Goal: Use online tool/utility: Utilize a website feature to perform a specific function

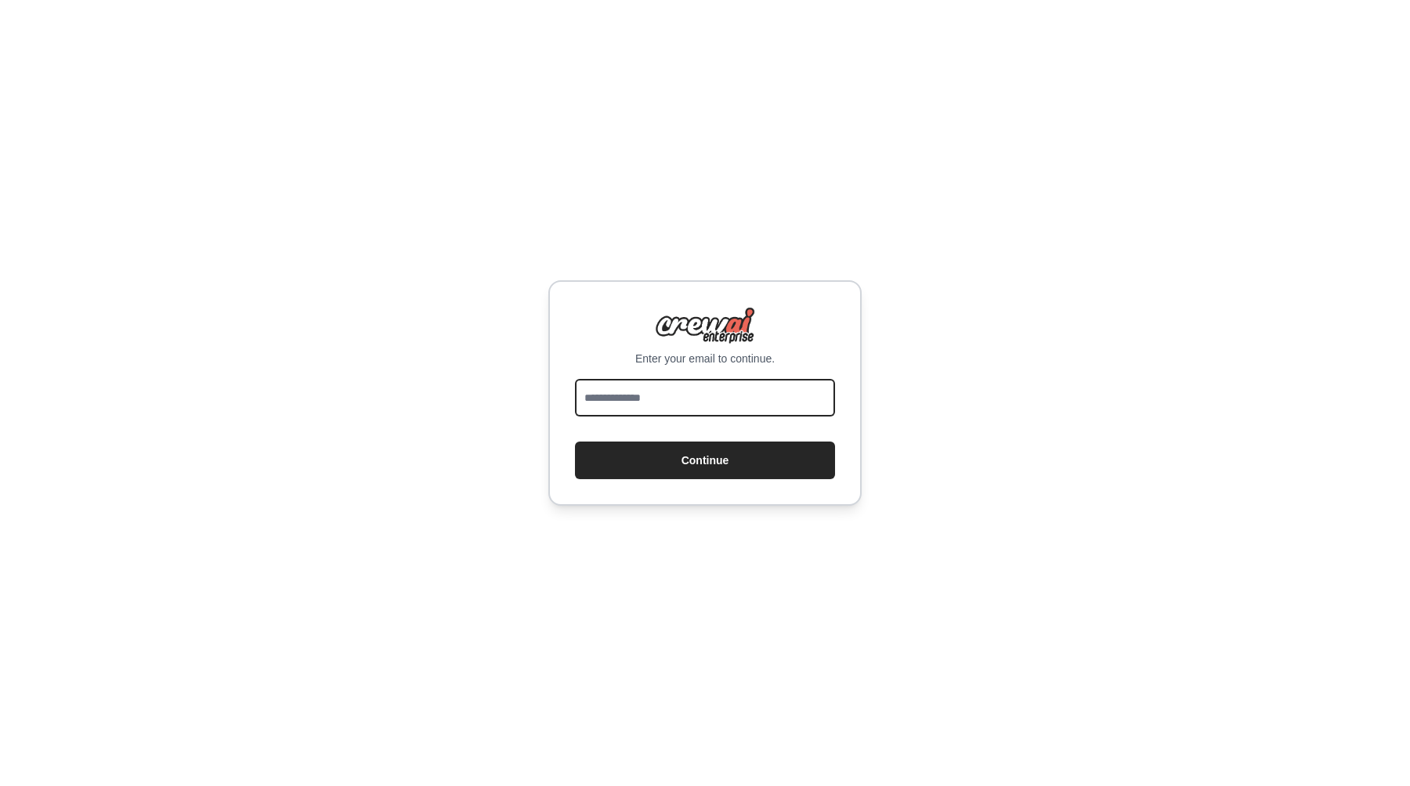
click at [758, 396] on input "email" at bounding box center [705, 398] width 260 height 38
type input "**********"
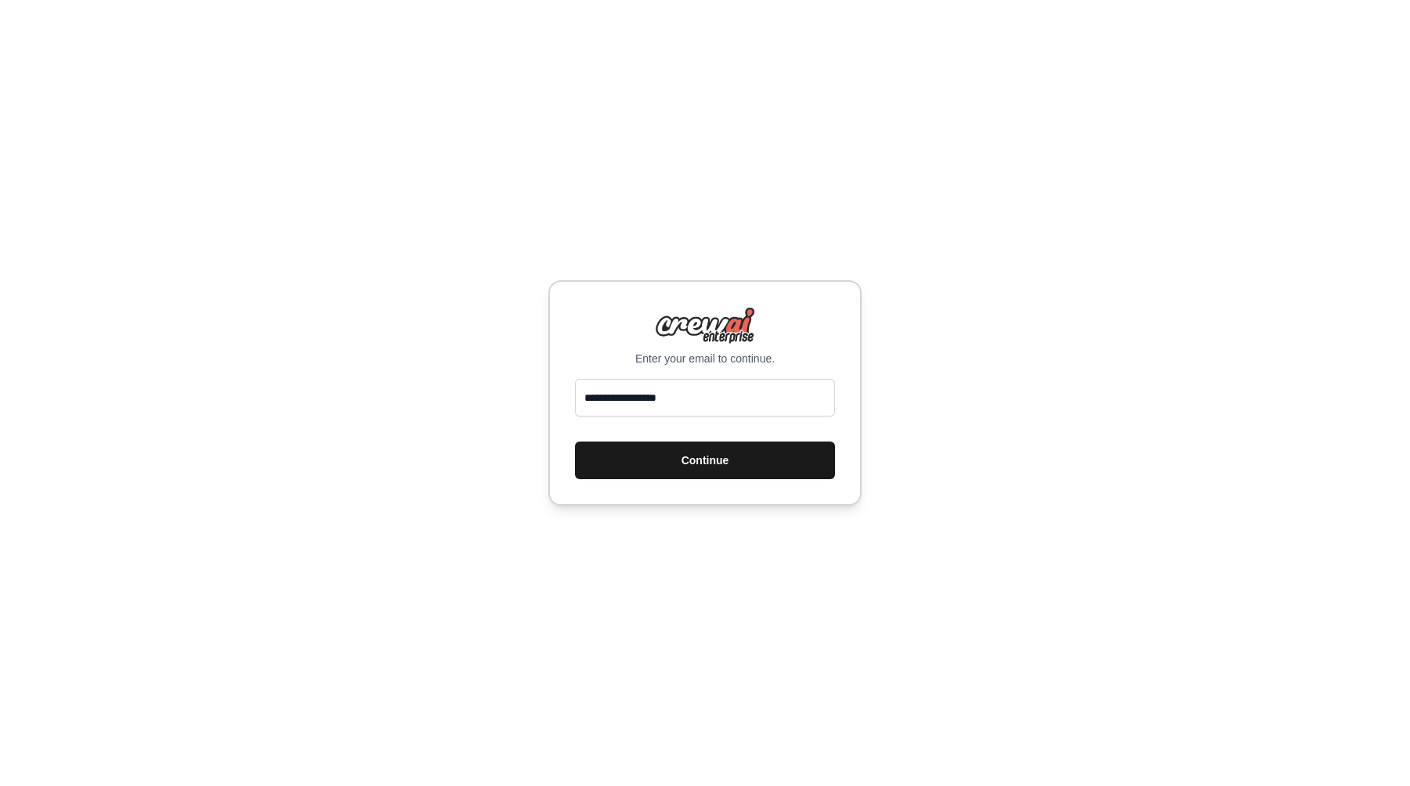
click at [740, 470] on button "Continue" at bounding box center [705, 461] width 260 height 38
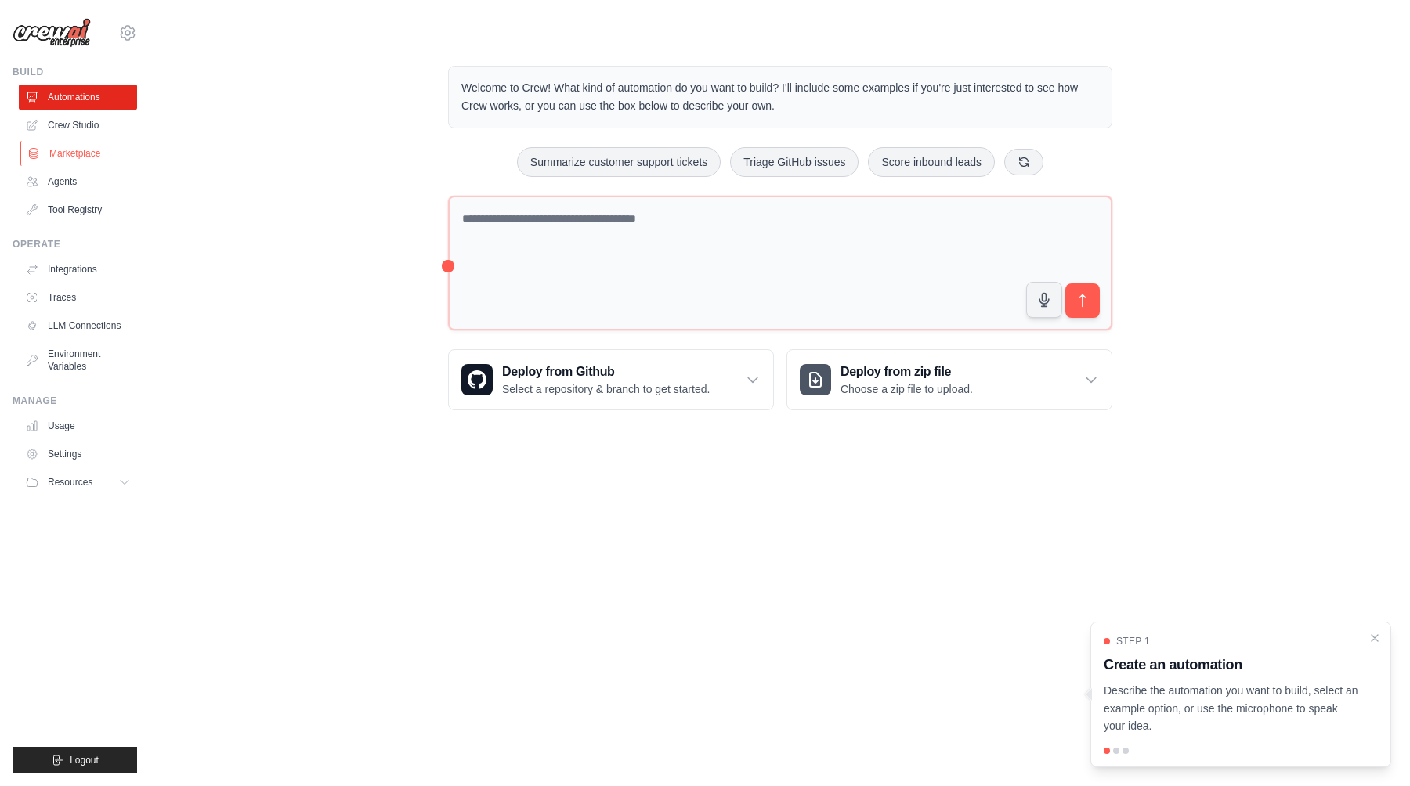
click at [53, 157] on link "Marketplace" at bounding box center [79, 153] width 118 height 25
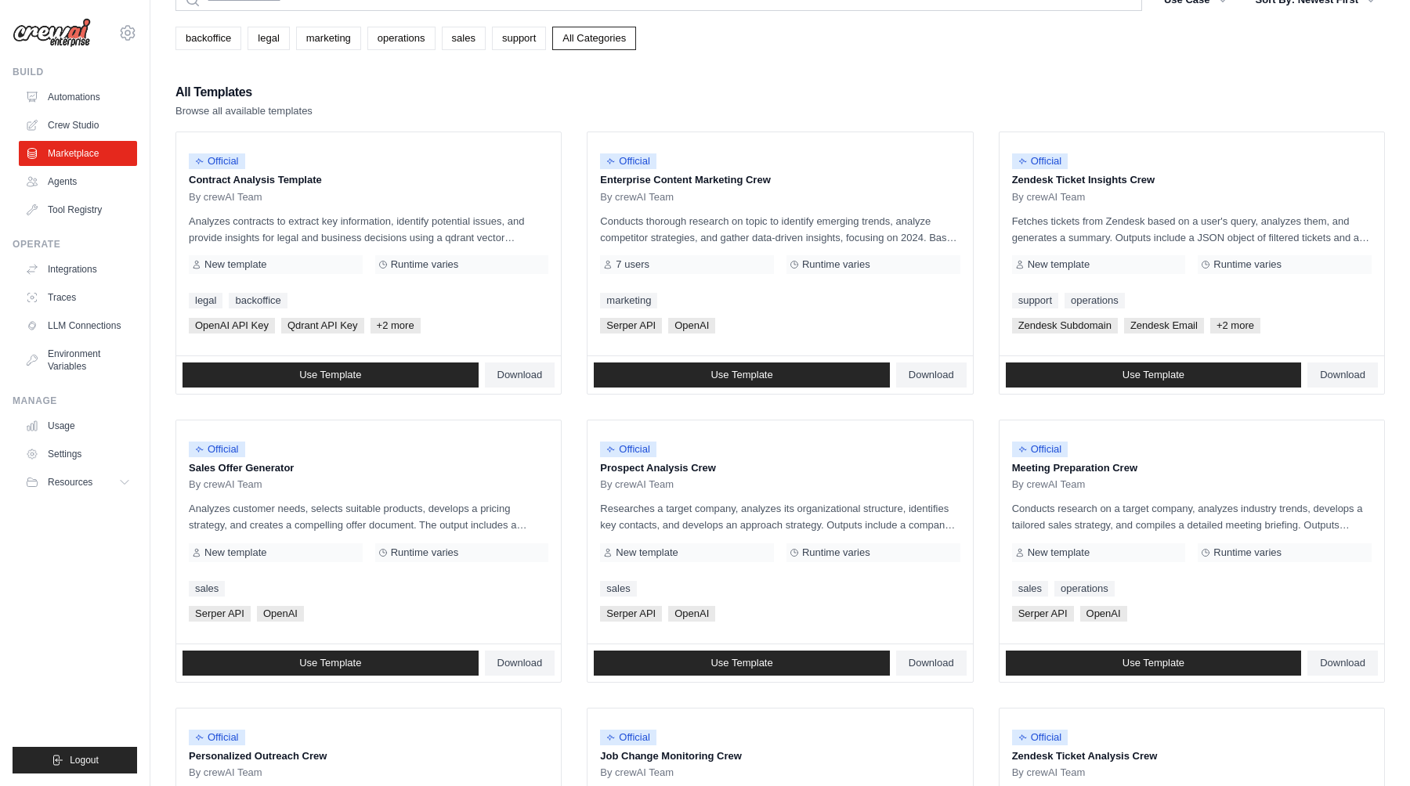
scroll to position [86, 0]
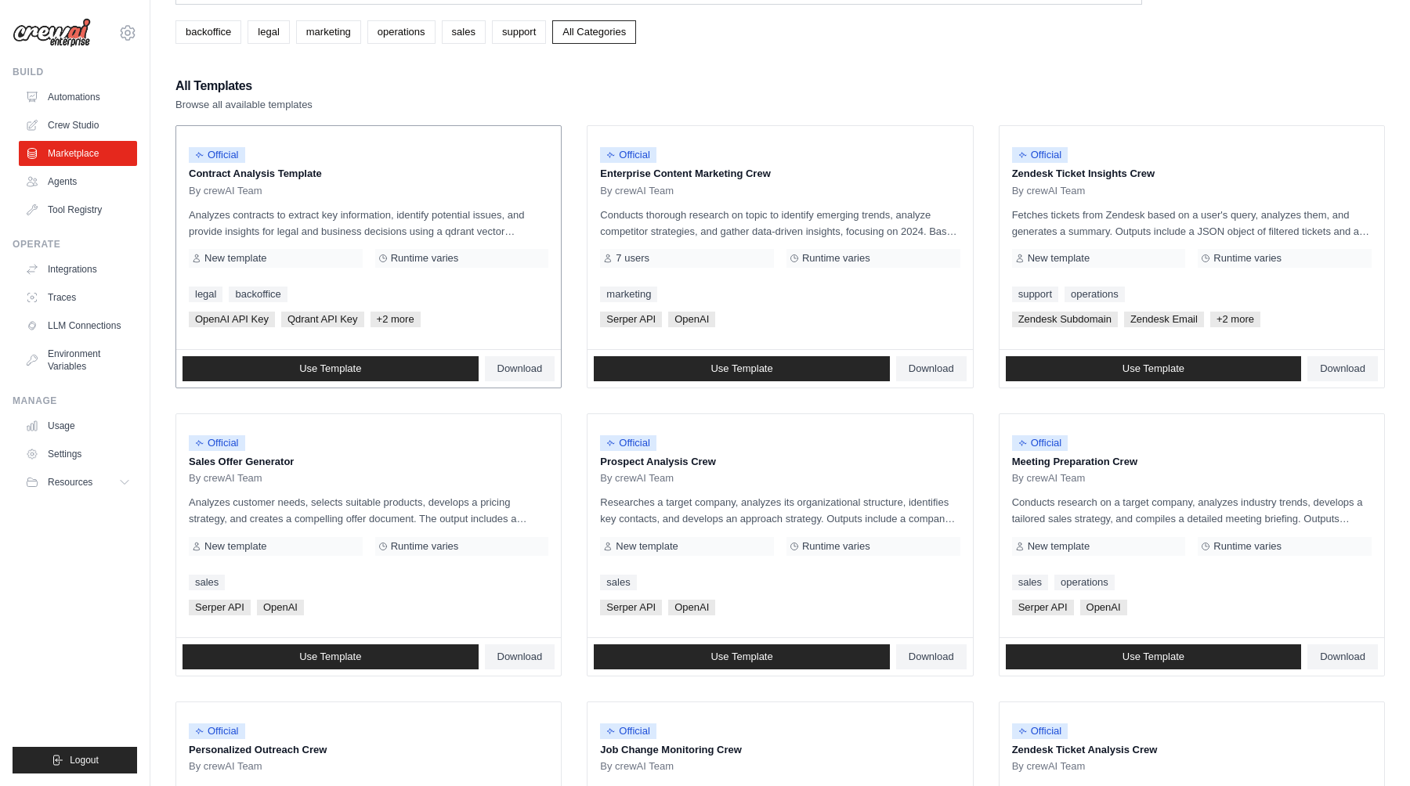
click at [443, 190] on div "By crewAI Team" at bounding box center [368, 191] width 359 height 13
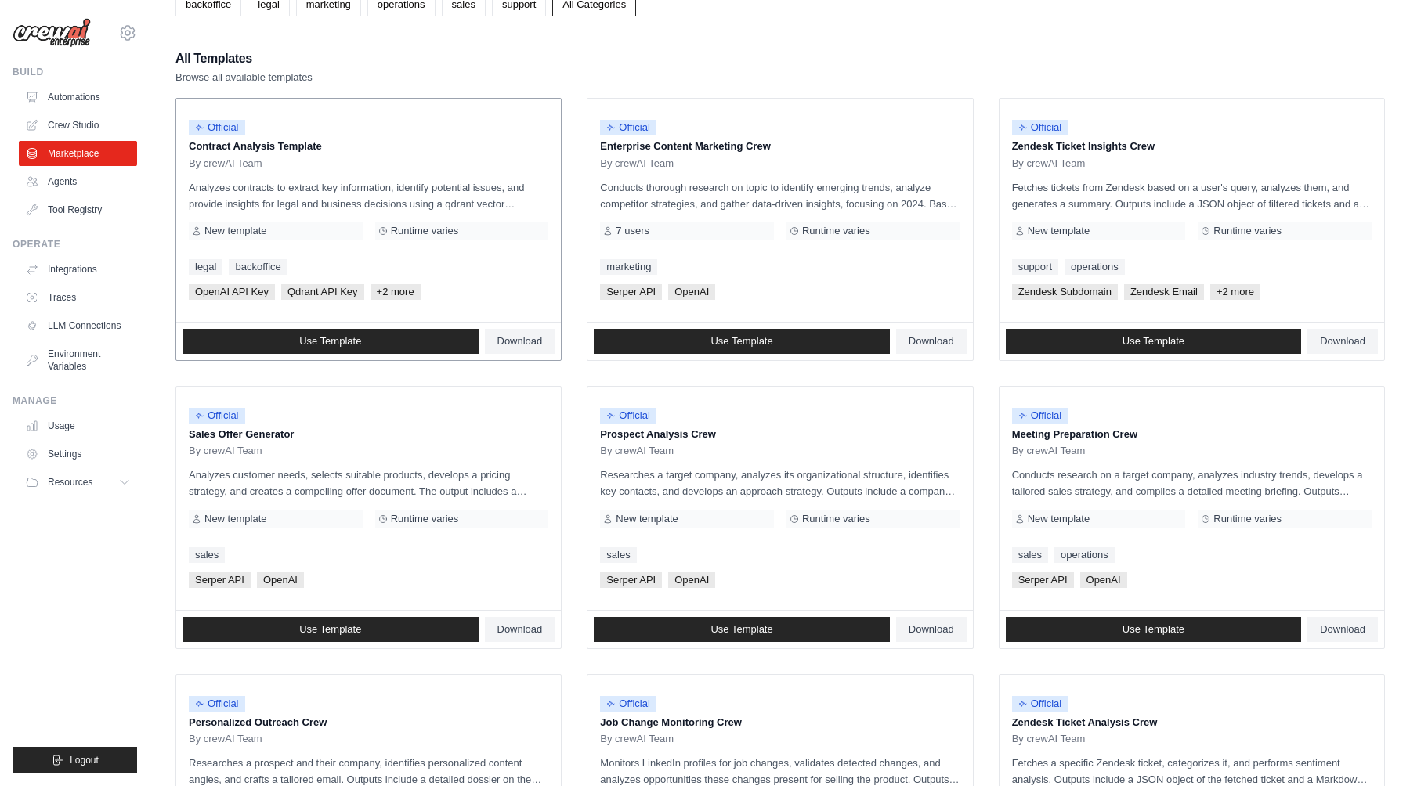
click at [399, 297] on span "+2 more" at bounding box center [395, 292] width 50 height 16
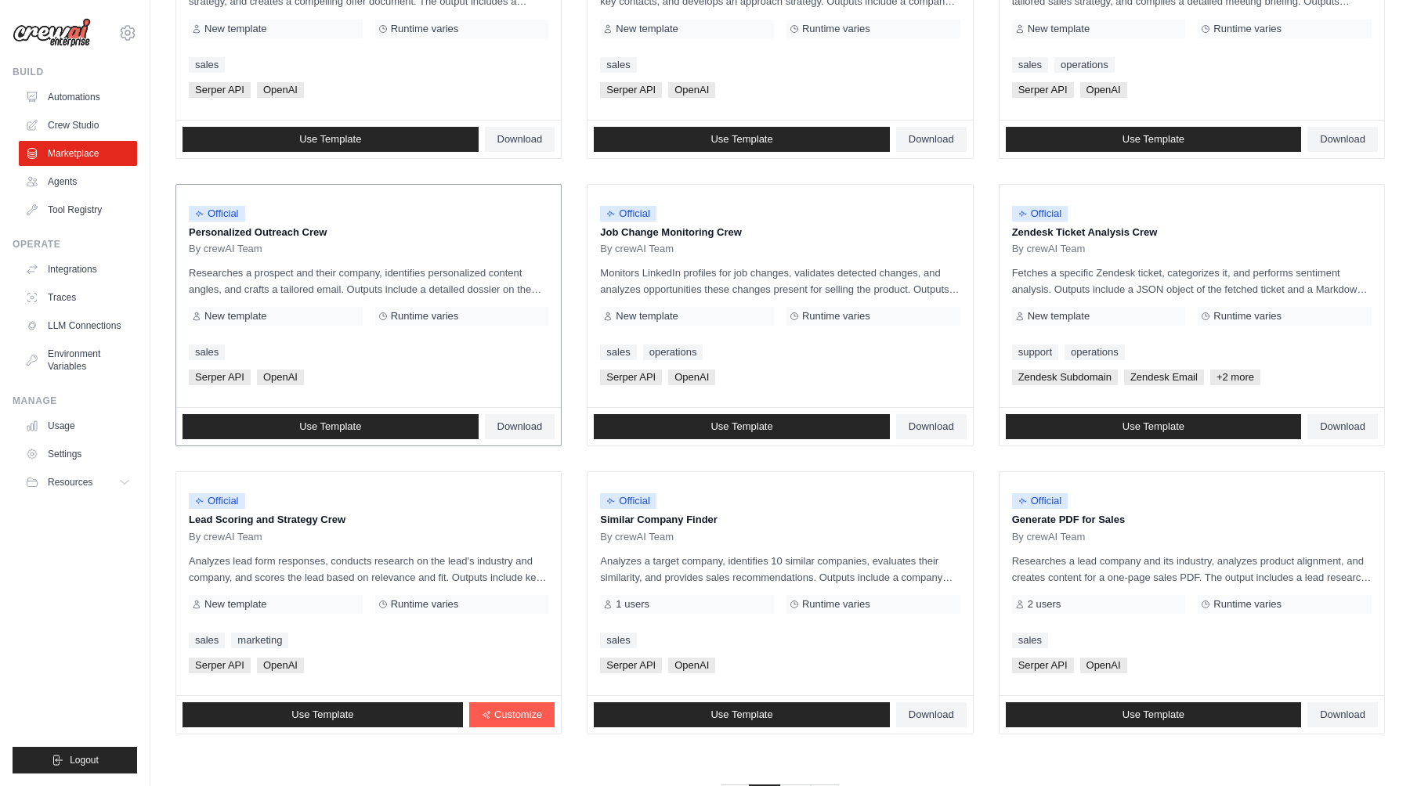
scroll to position [665, 0]
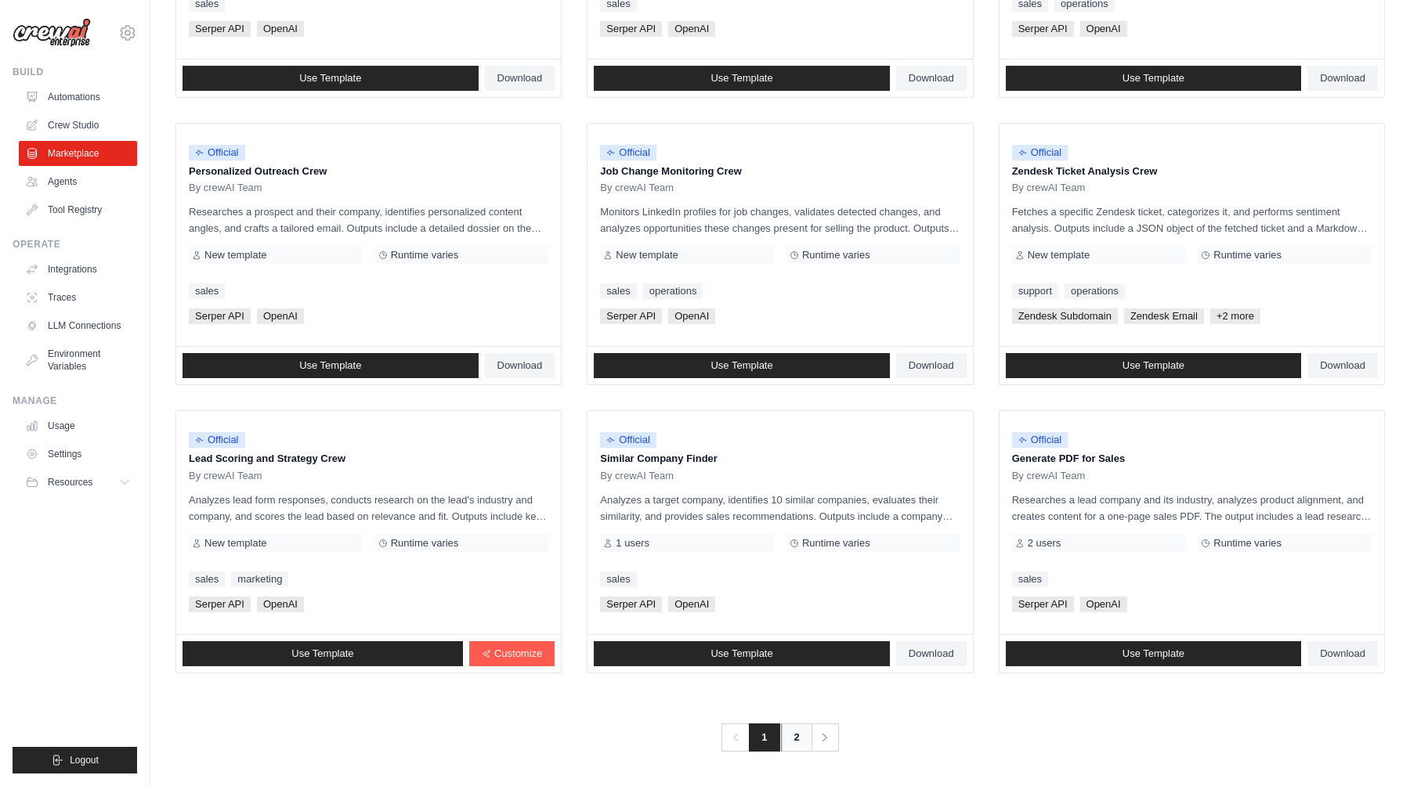
click at [793, 732] on link "2" at bounding box center [796, 738] width 31 height 28
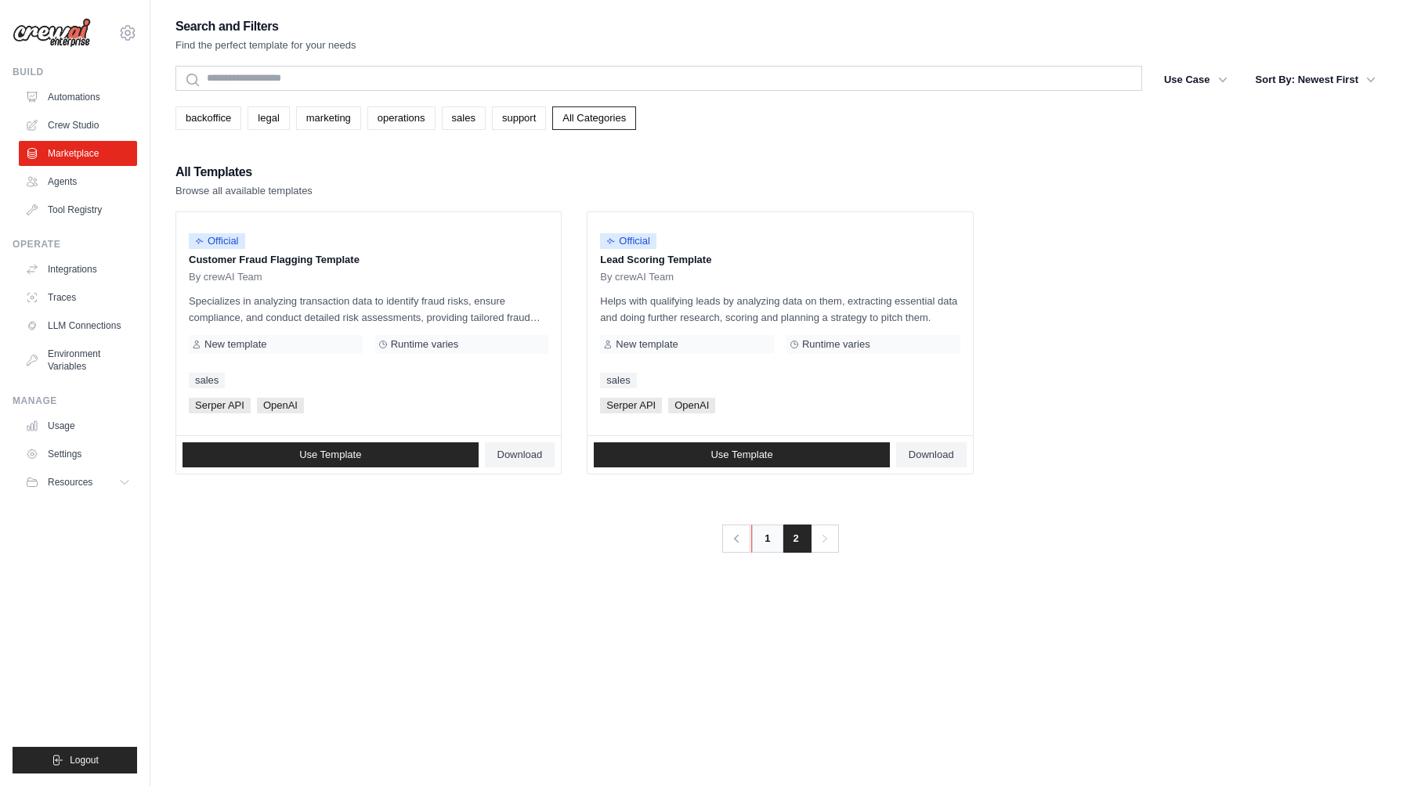
click at [765, 548] on link "1" at bounding box center [766, 539] width 31 height 28
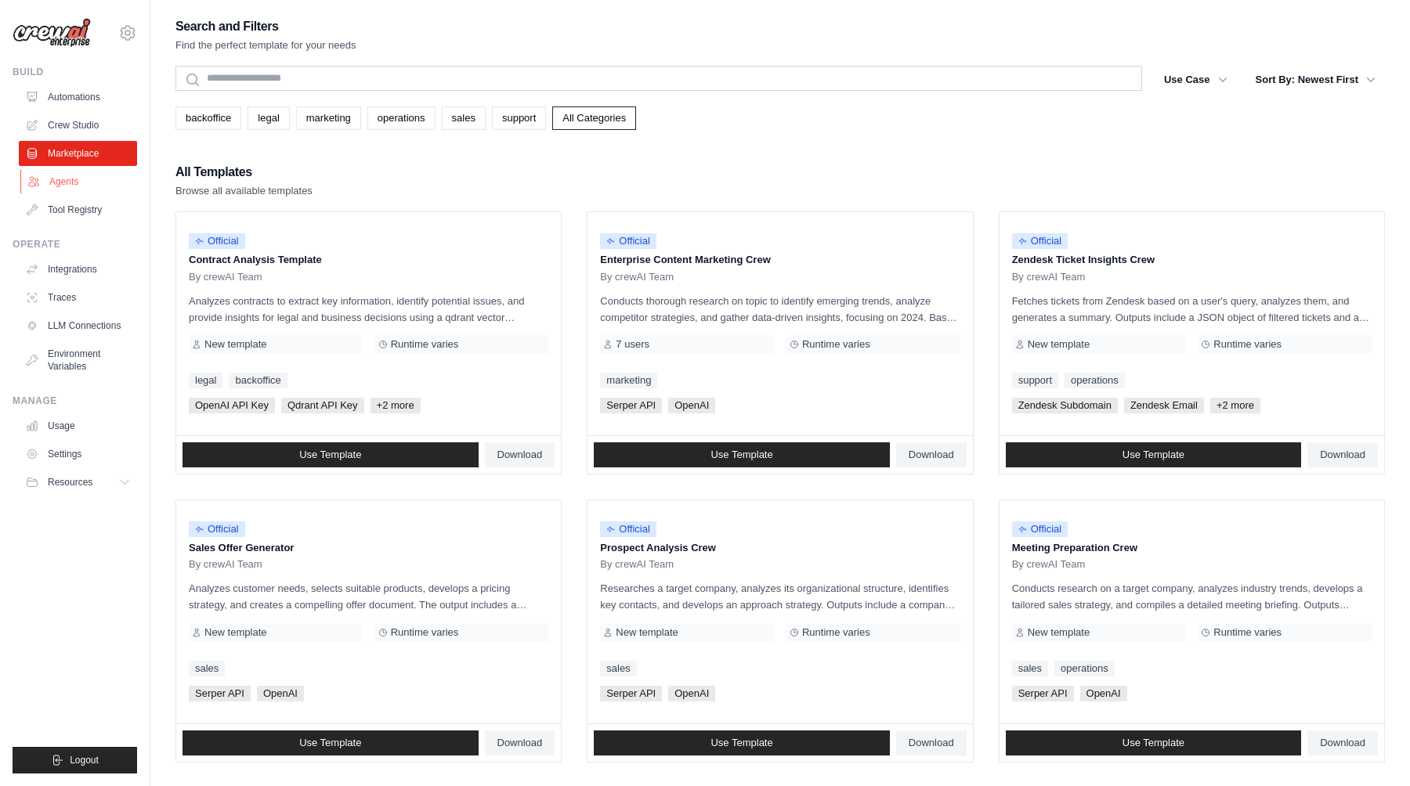
click at [81, 184] on link "Agents" at bounding box center [79, 181] width 118 height 25
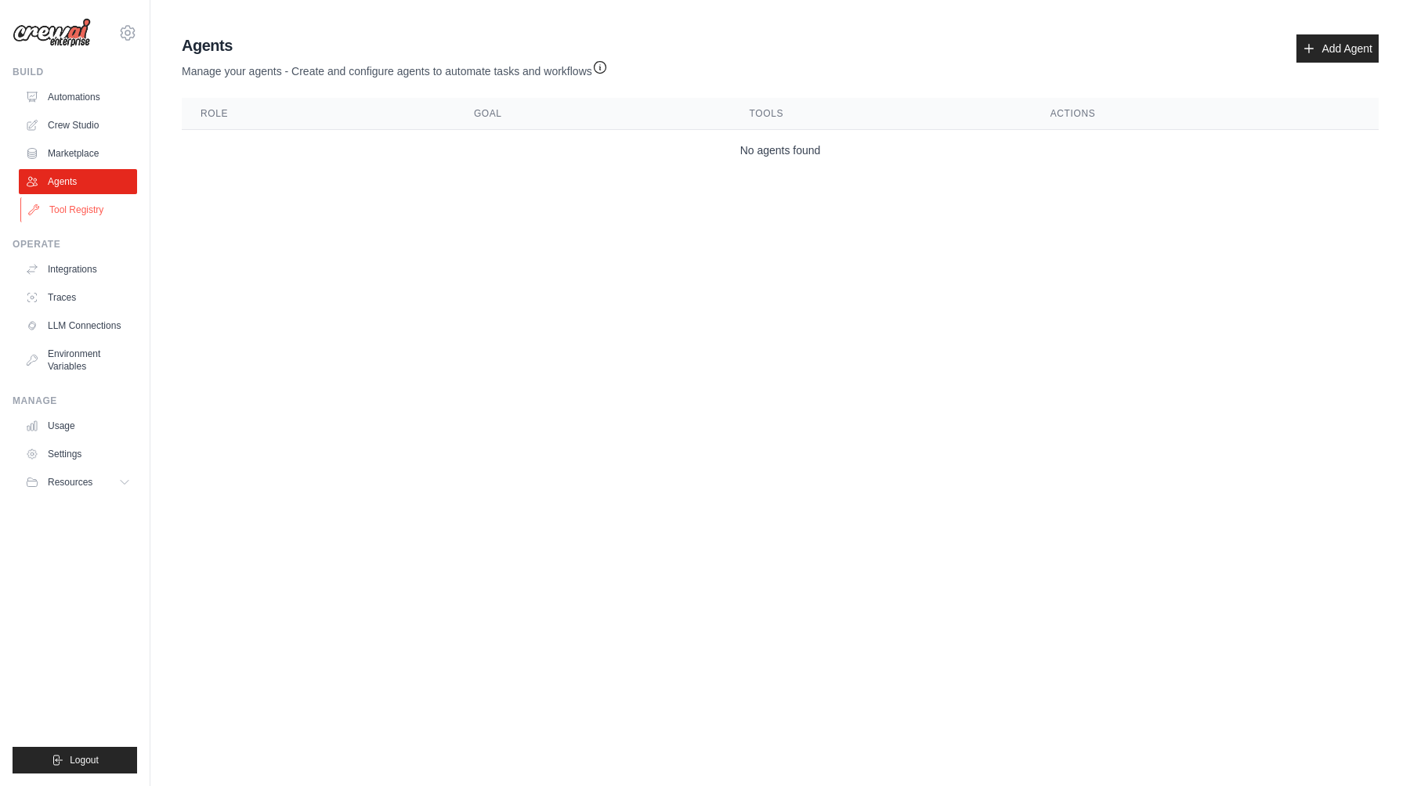
click at [75, 218] on link "Tool Registry" at bounding box center [79, 209] width 118 height 25
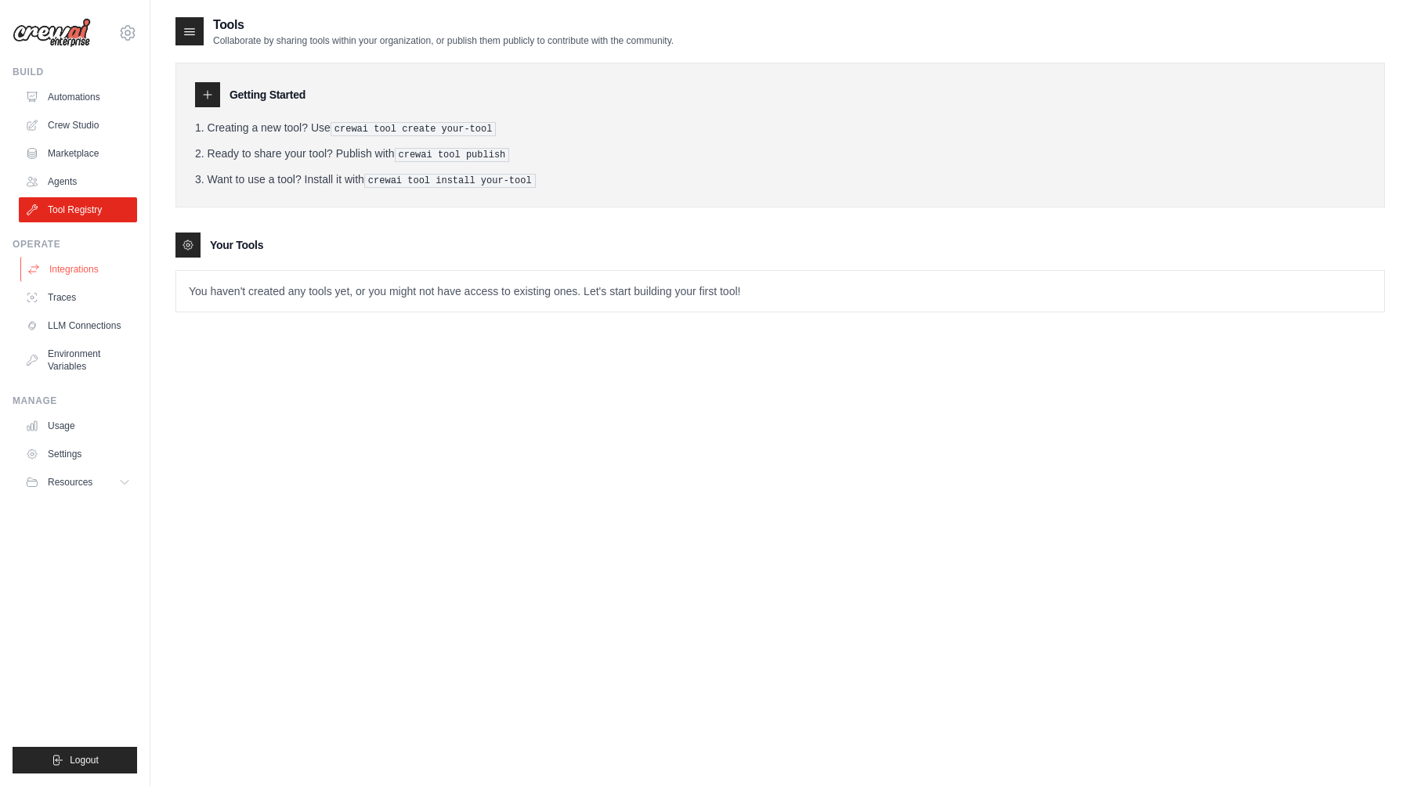
click at [90, 273] on link "Integrations" at bounding box center [79, 269] width 118 height 25
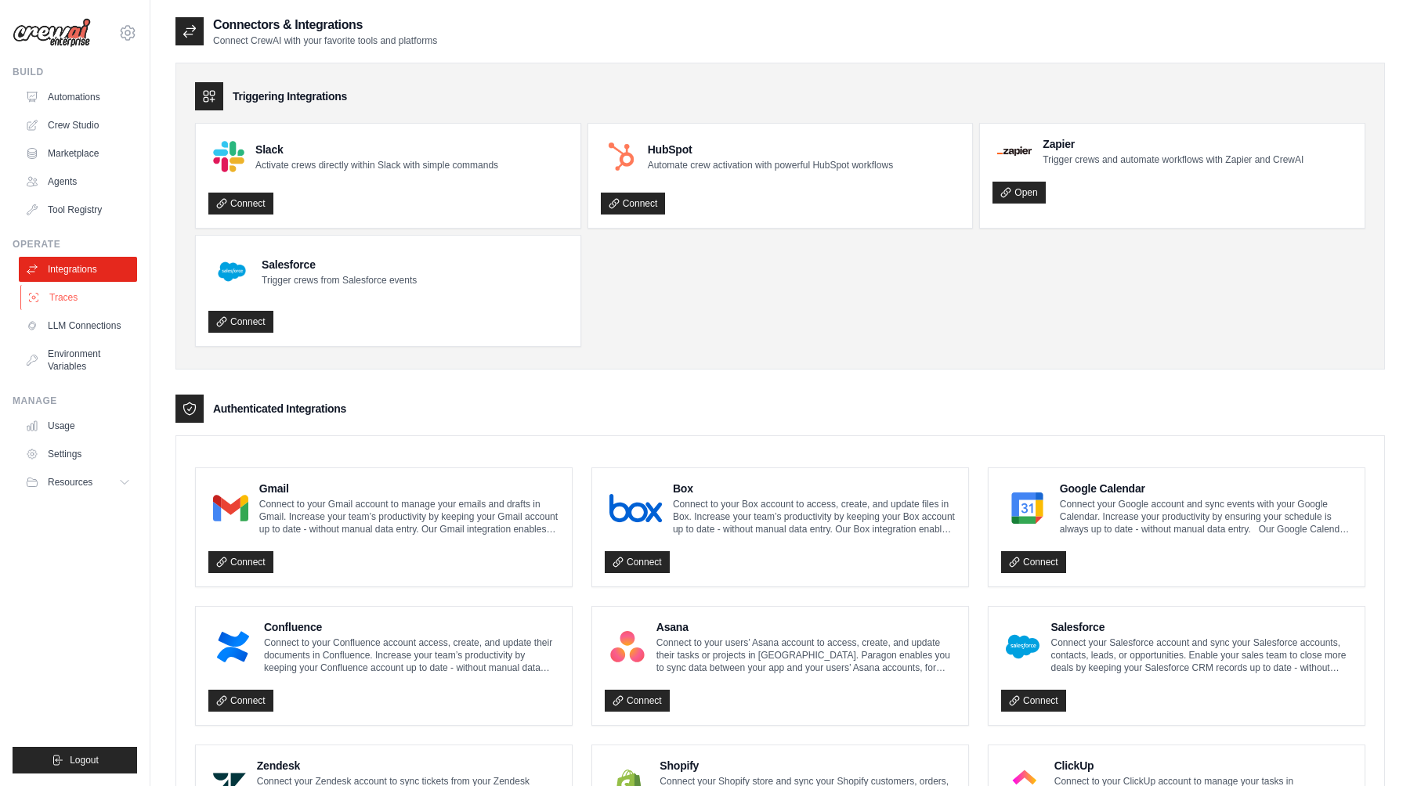
click at [85, 309] on link "Traces" at bounding box center [79, 297] width 118 height 25
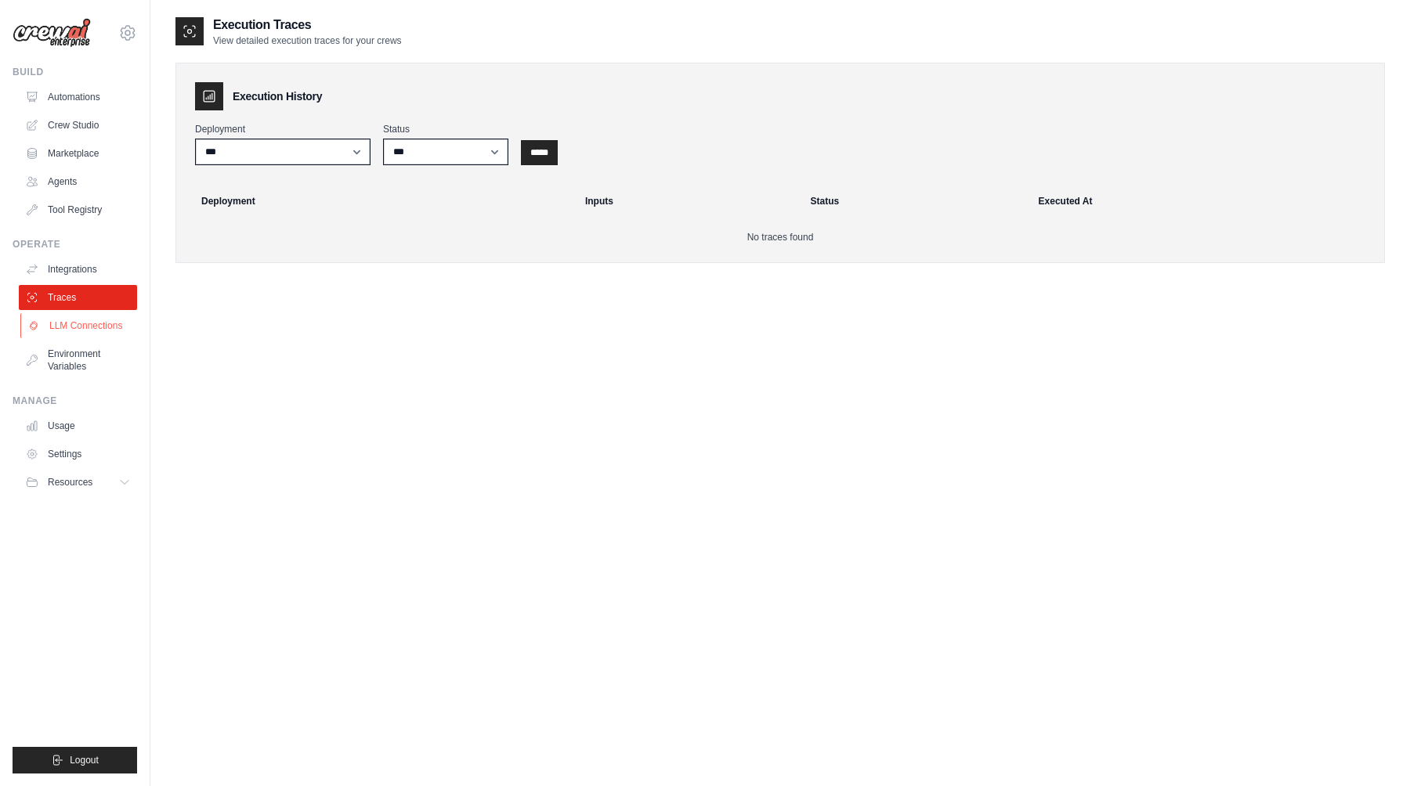
click at [94, 326] on link "LLM Connections" at bounding box center [79, 325] width 118 height 25
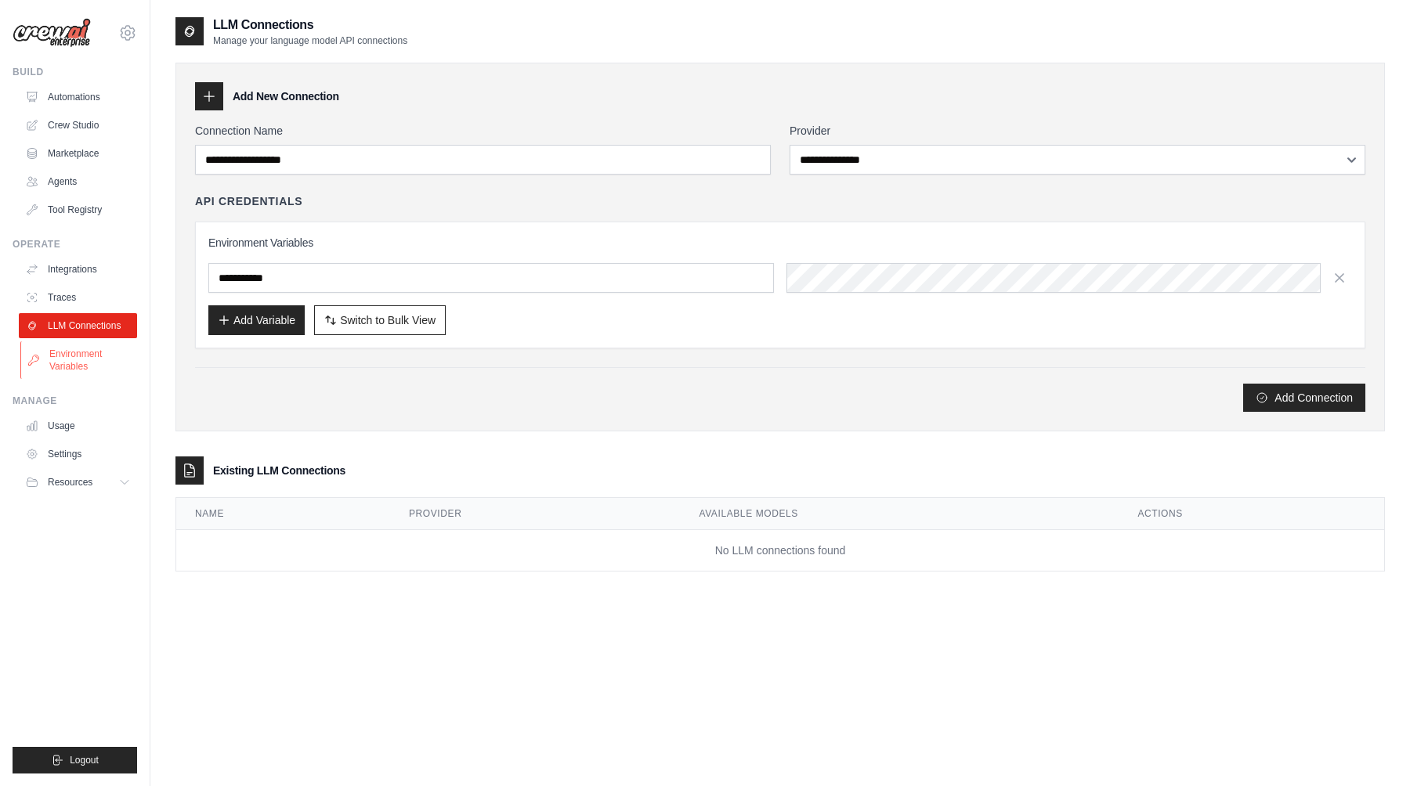
click at [90, 354] on link "Environment Variables" at bounding box center [79, 360] width 118 height 38
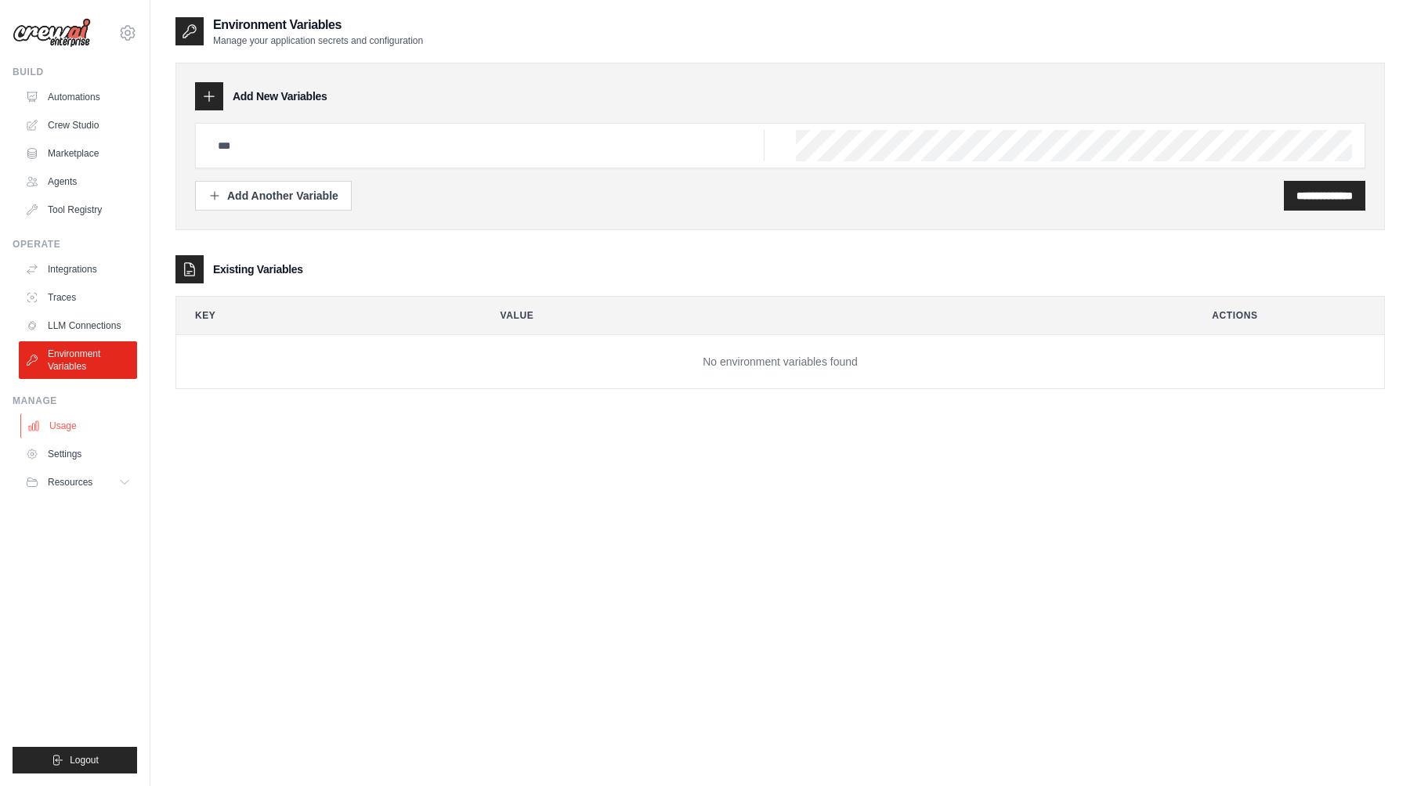
click at [100, 433] on link "Usage" at bounding box center [79, 426] width 118 height 25
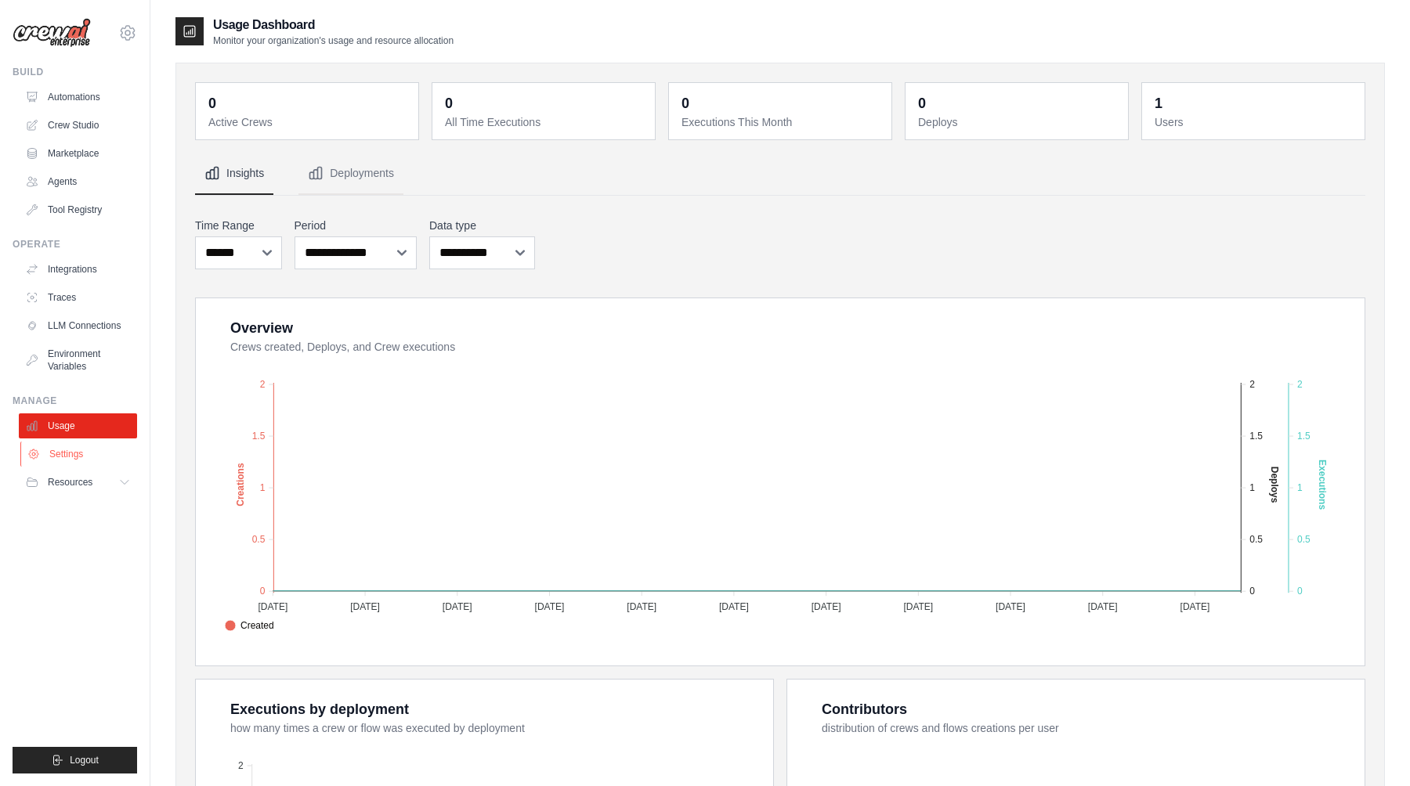
click at [95, 453] on link "Settings" at bounding box center [79, 454] width 118 height 25
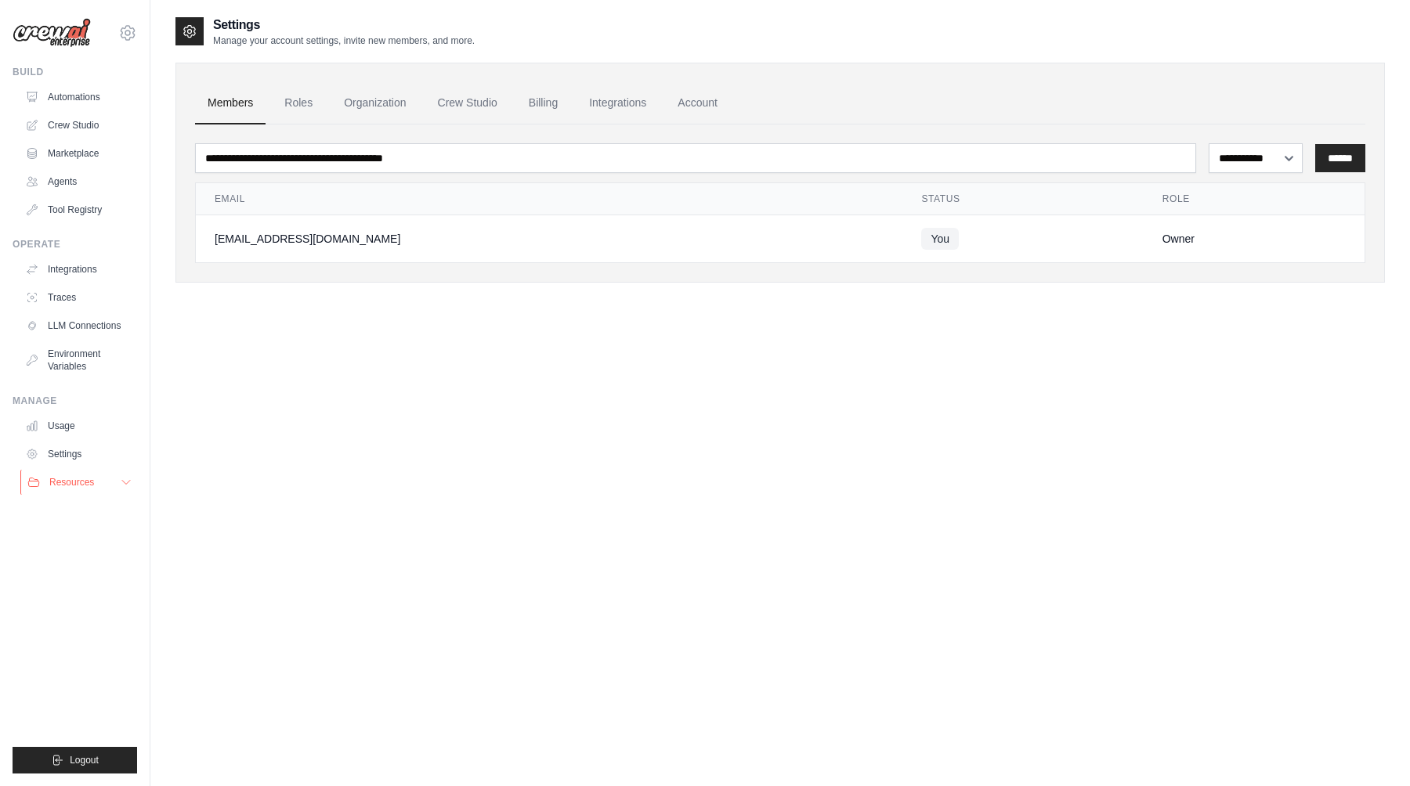
click at [89, 482] on span "Resources" at bounding box center [71, 482] width 45 height 13
click at [71, 96] on link "Automations" at bounding box center [79, 97] width 118 height 25
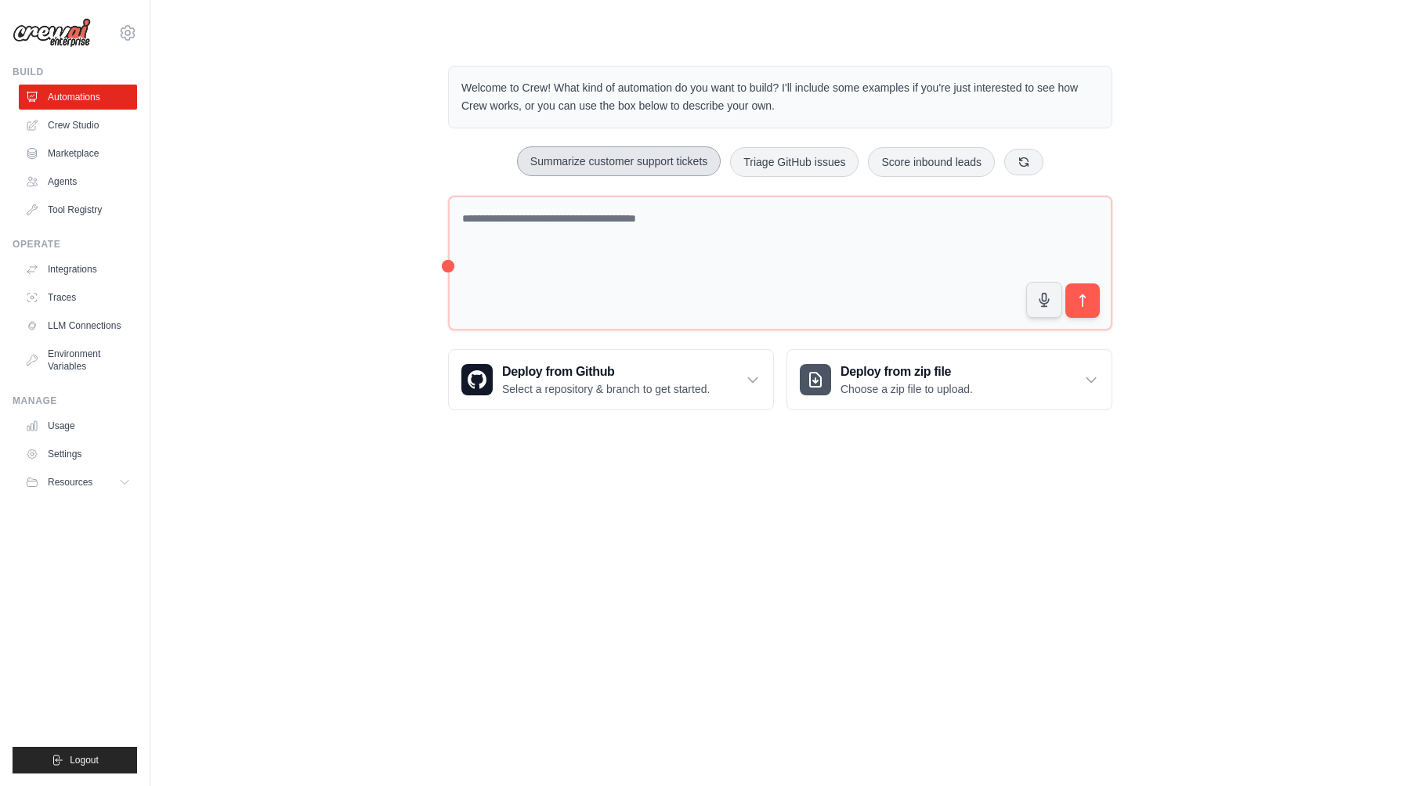
click at [676, 160] on button "Summarize customer support tickets" at bounding box center [619, 161] width 204 height 30
click at [1089, 313] on button "submit" at bounding box center [1082, 301] width 36 height 36
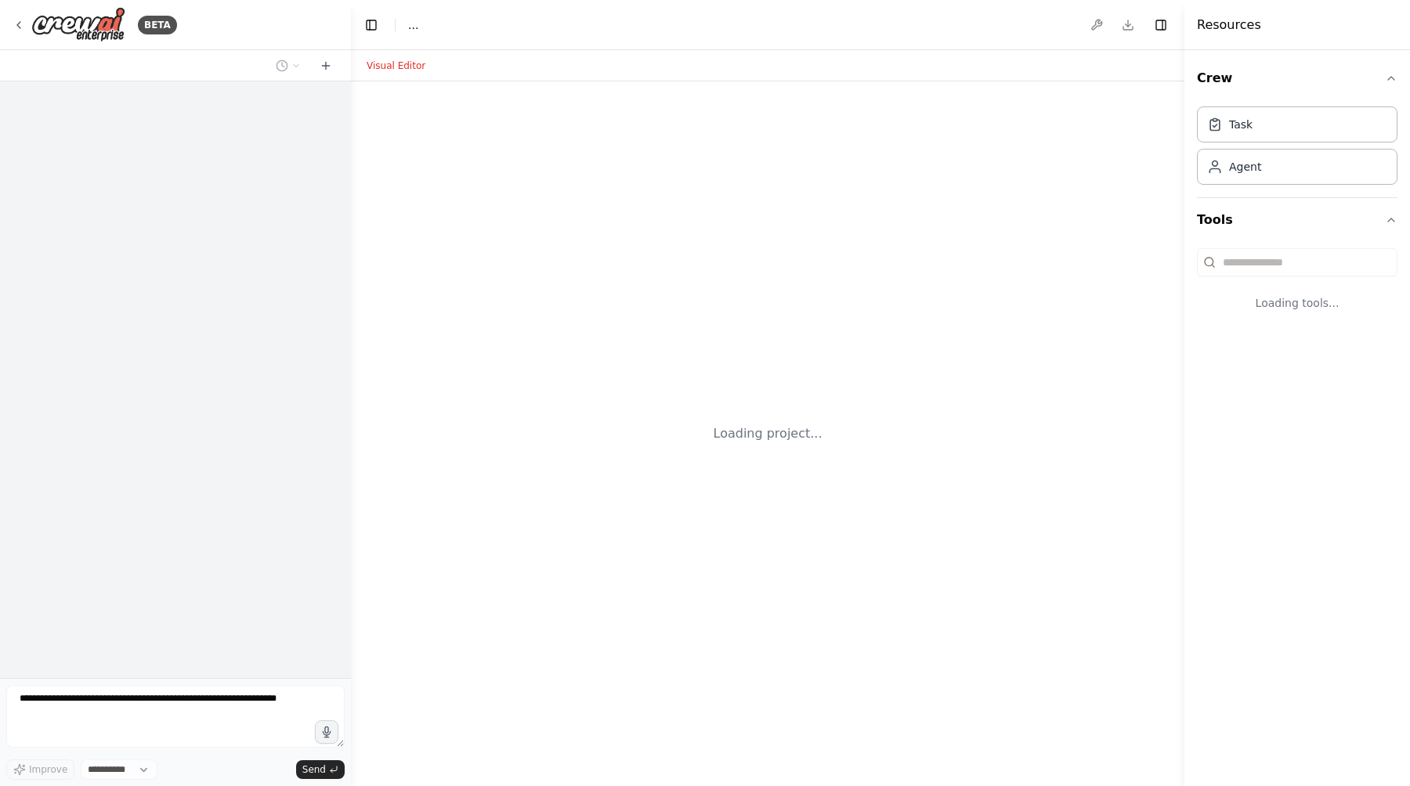
select select "****"
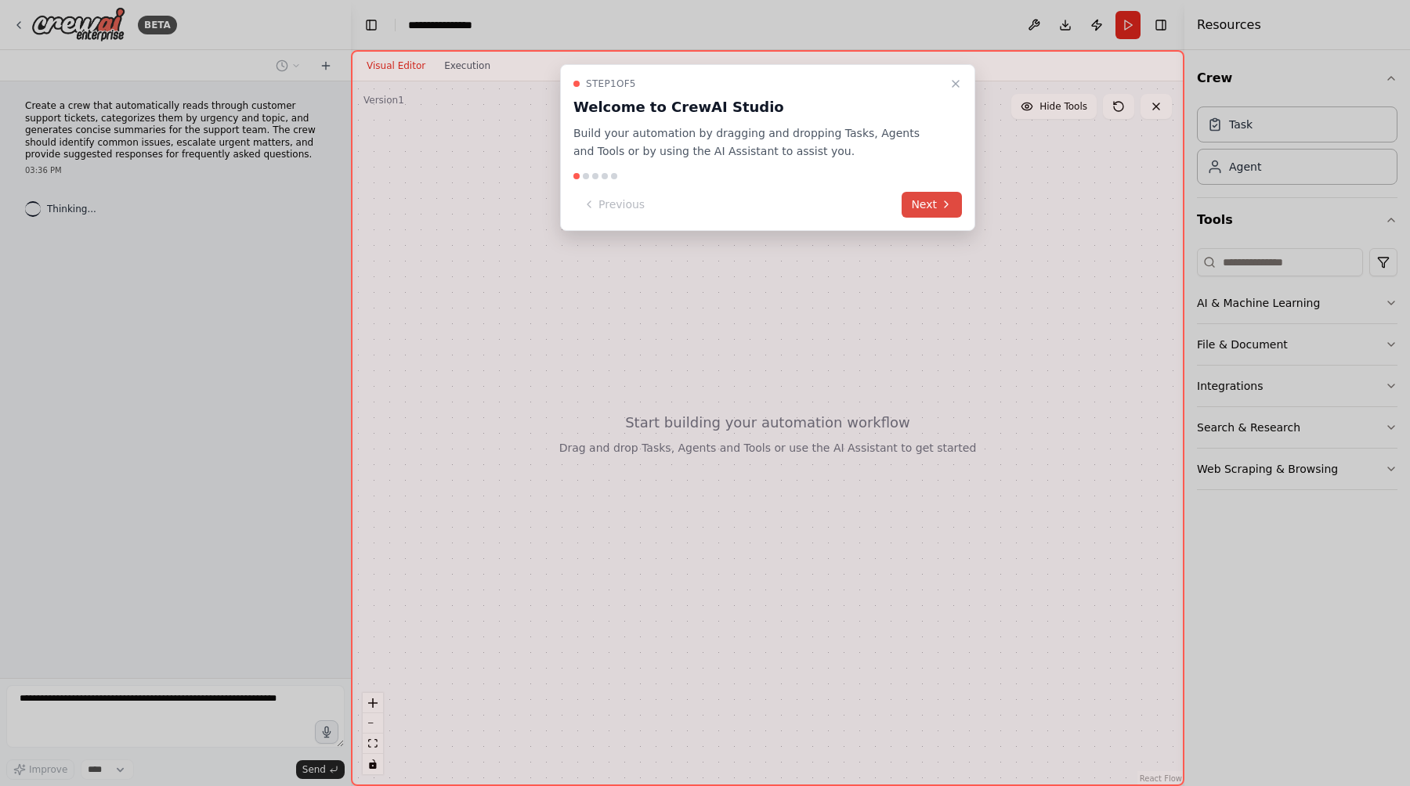
click at [933, 205] on button "Next" at bounding box center [931, 205] width 60 height 26
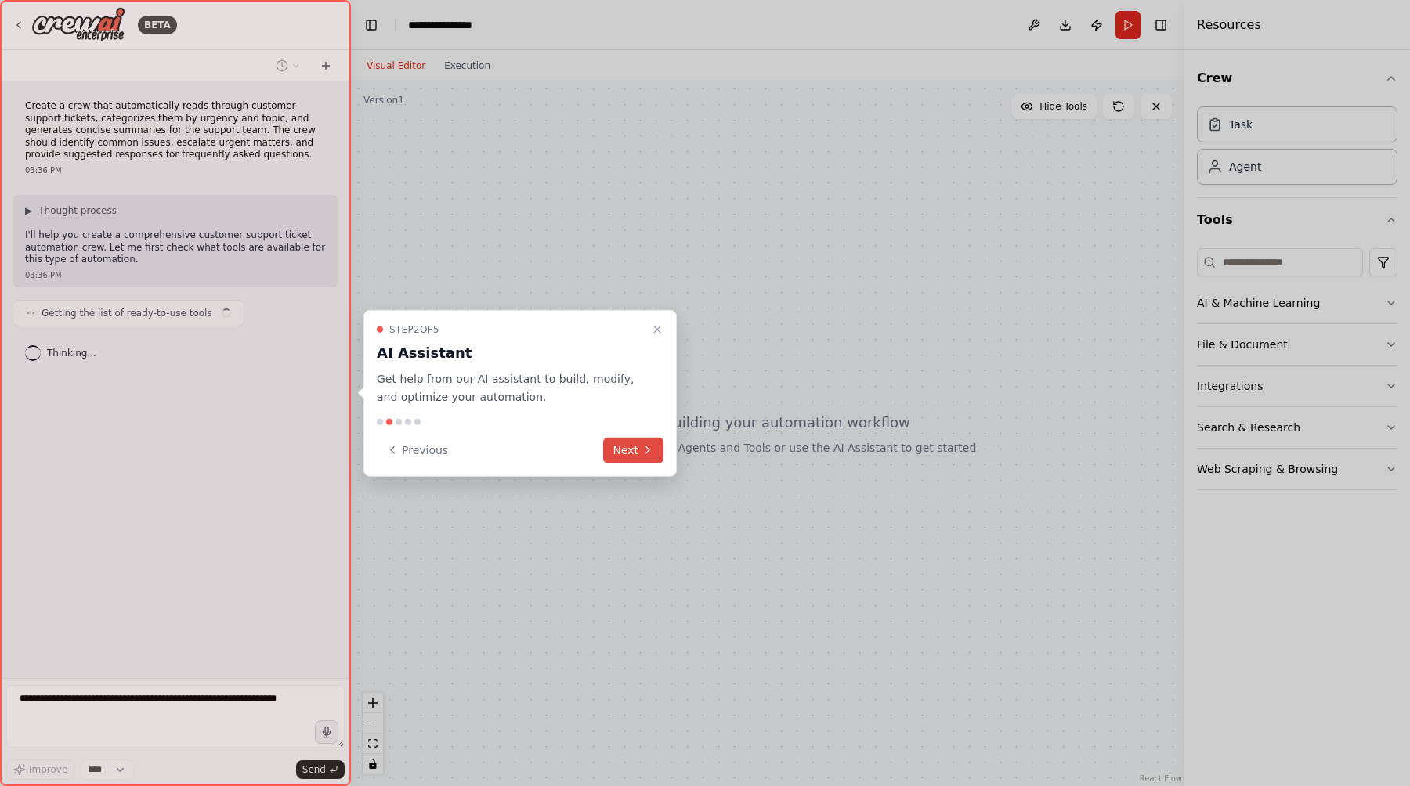
click at [627, 451] on button "Next" at bounding box center [633, 450] width 60 height 26
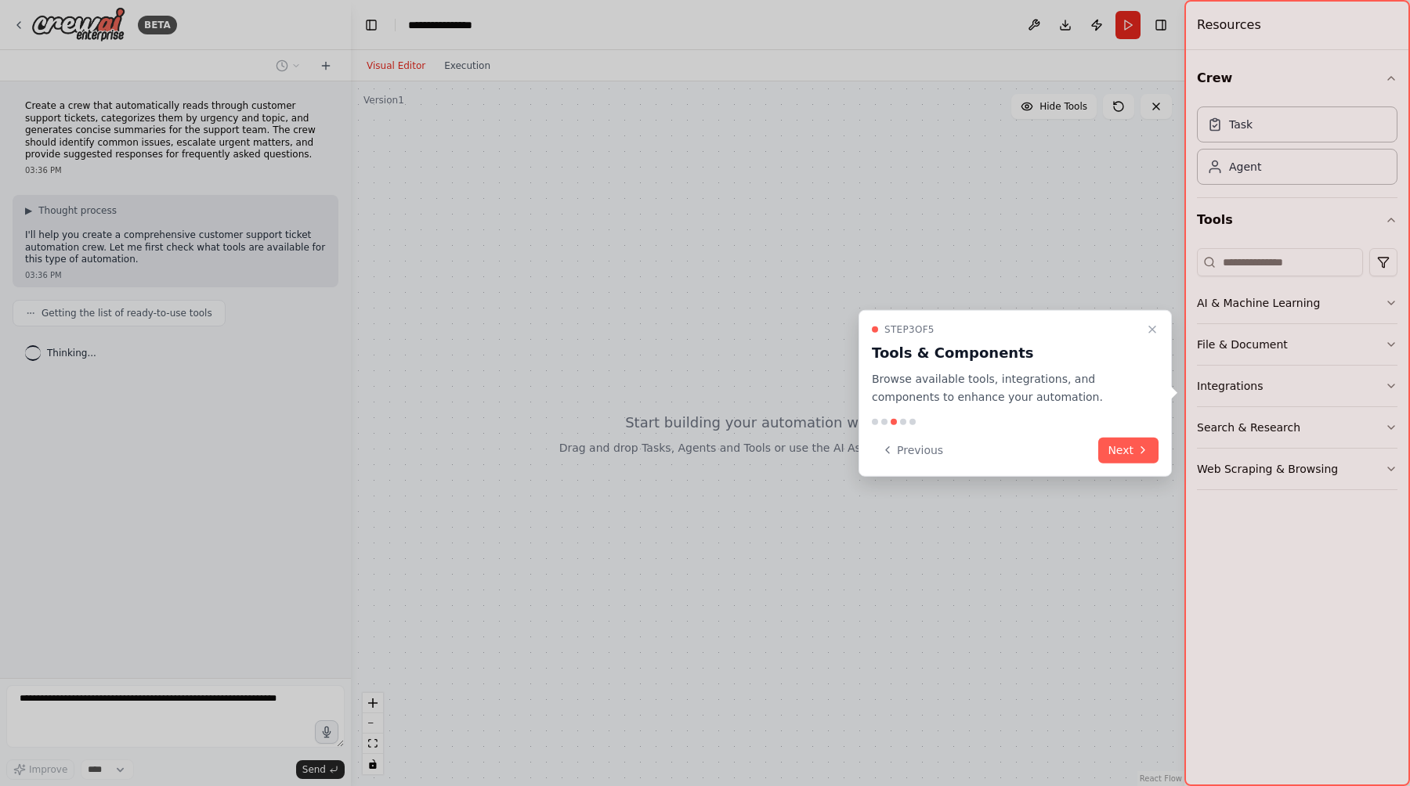
click at [1098, 464] on div "Step 3 of 5 Tools & Components Browse available tools, integrations, and compon…" at bounding box center [1014, 393] width 313 height 167
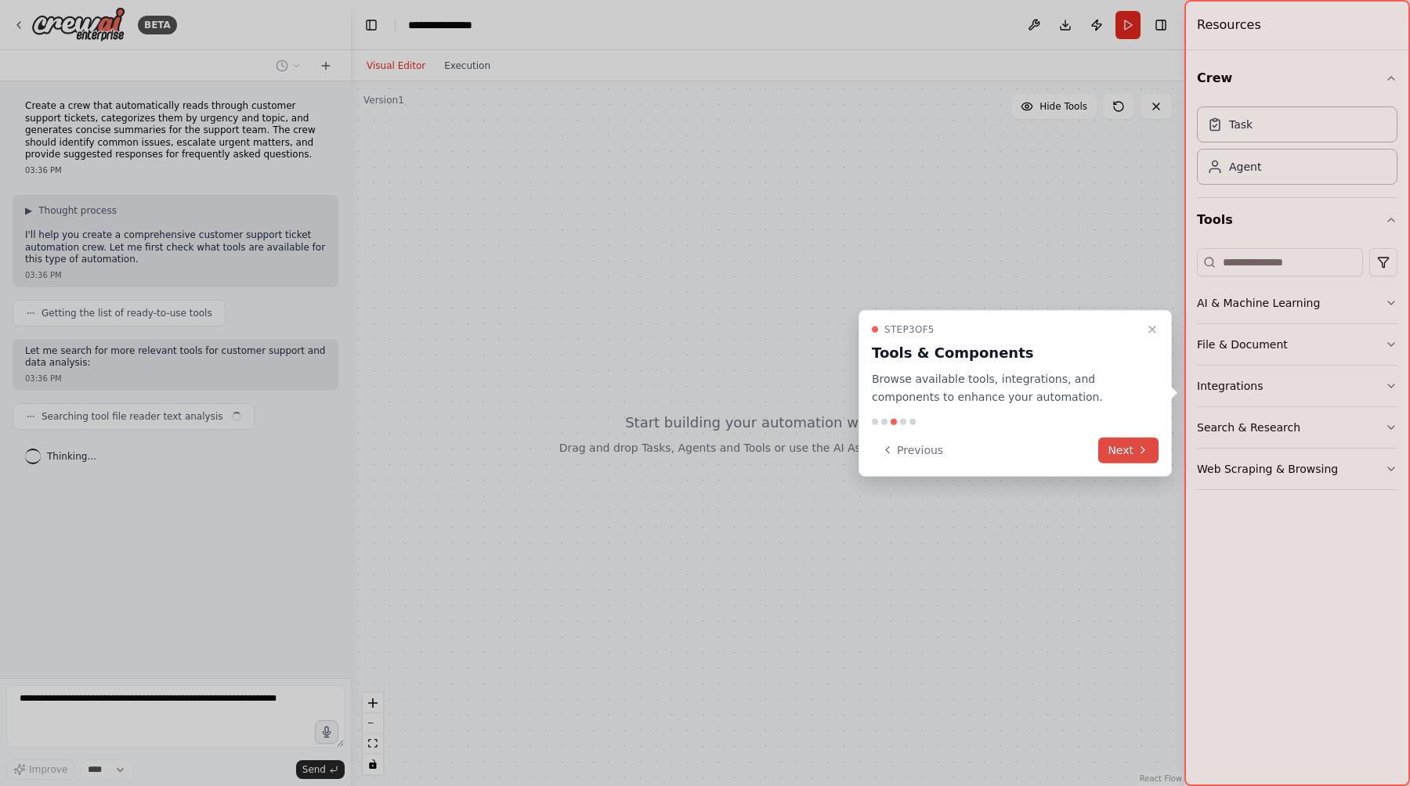
click at [1121, 454] on button "Next" at bounding box center [1128, 450] width 60 height 26
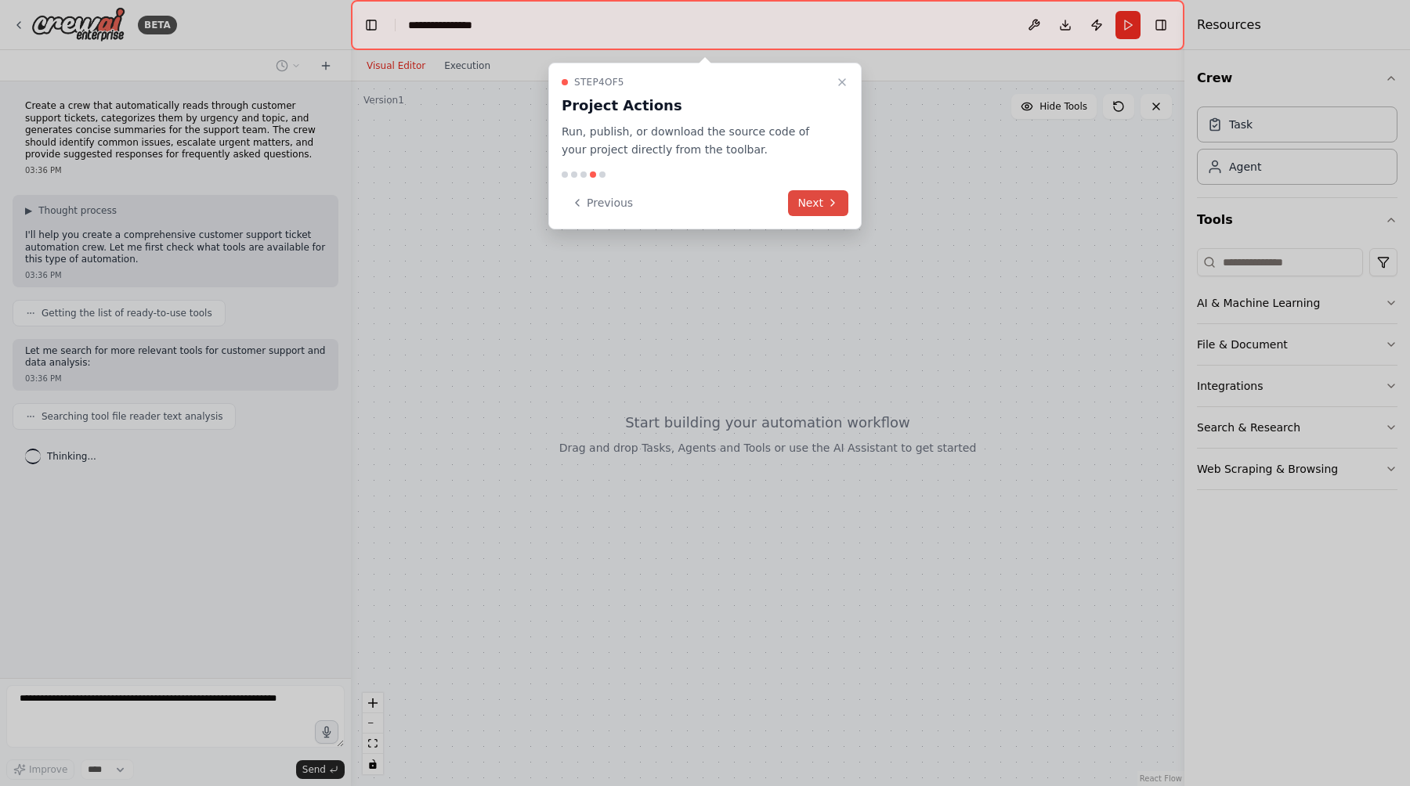
click at [829, 209] on button "Next" at bounding box center [818, 203] width 60 height 26
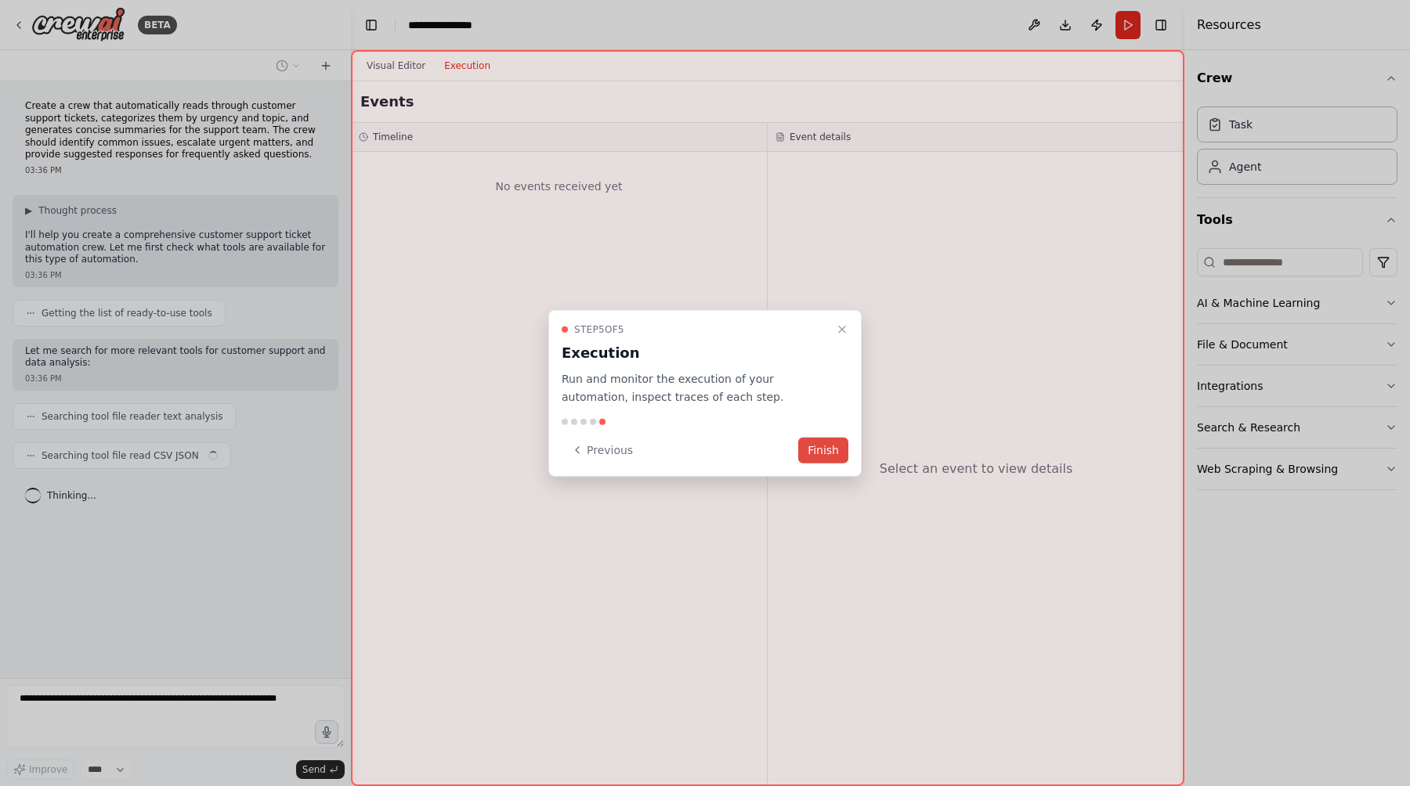
click at [829, 453] on button "Finish" at bounding box center [823, 450] width 50 height 26
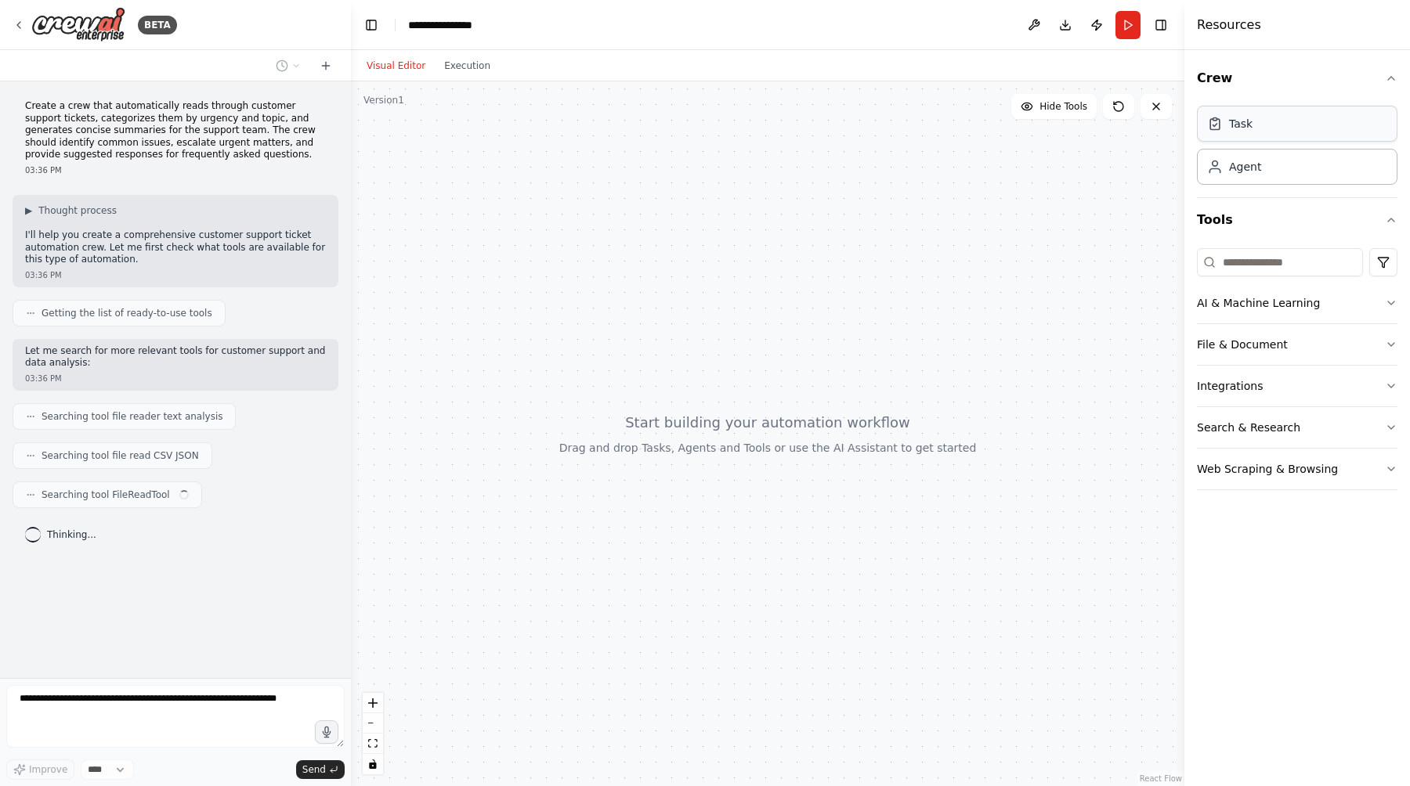
click at [1248, 133] on div "Task" at bounding box center [1297, 124] width 201 height 36
click at [1266, 175] on div "Agent" at bounding box center [1297, 166] width 201 height 36
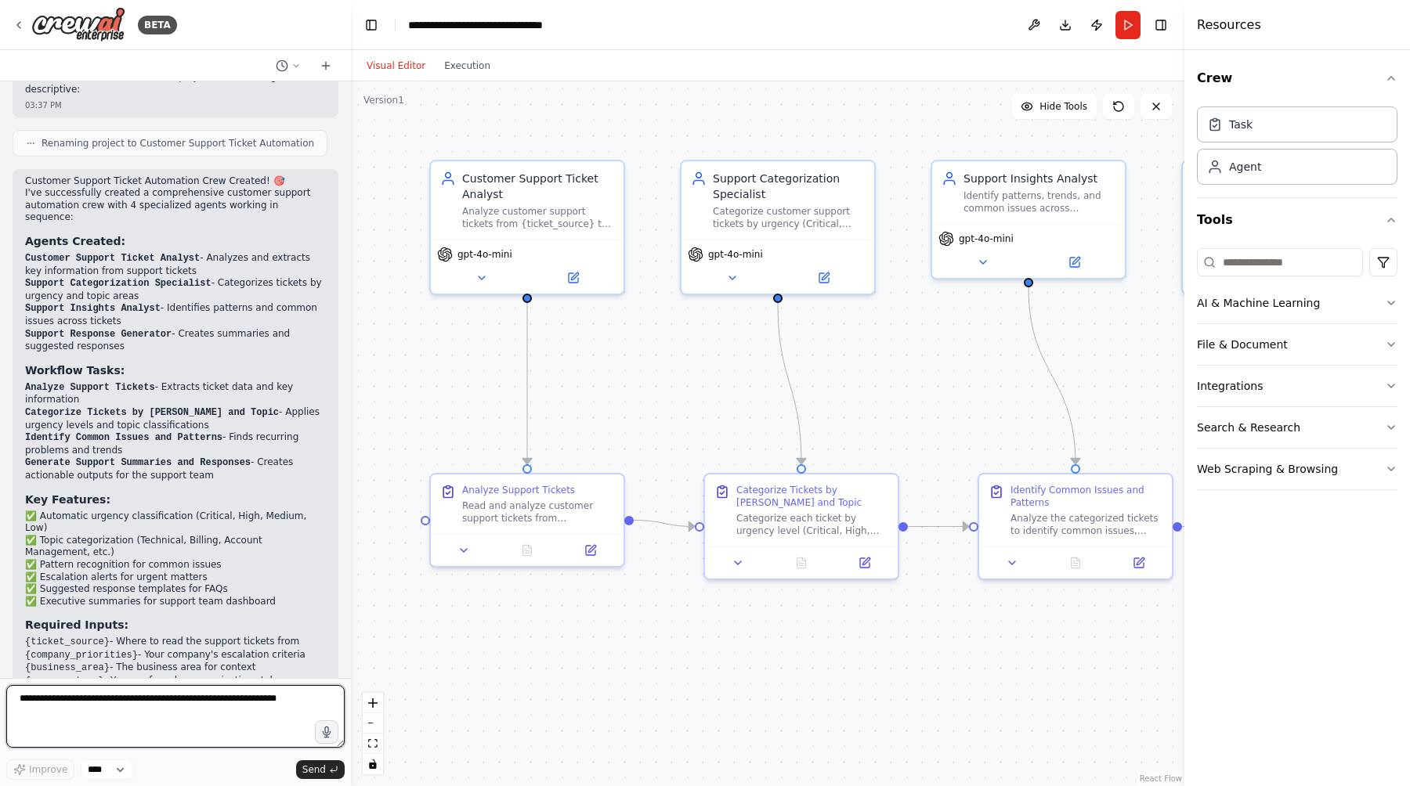
scroll to position [1462, 0]
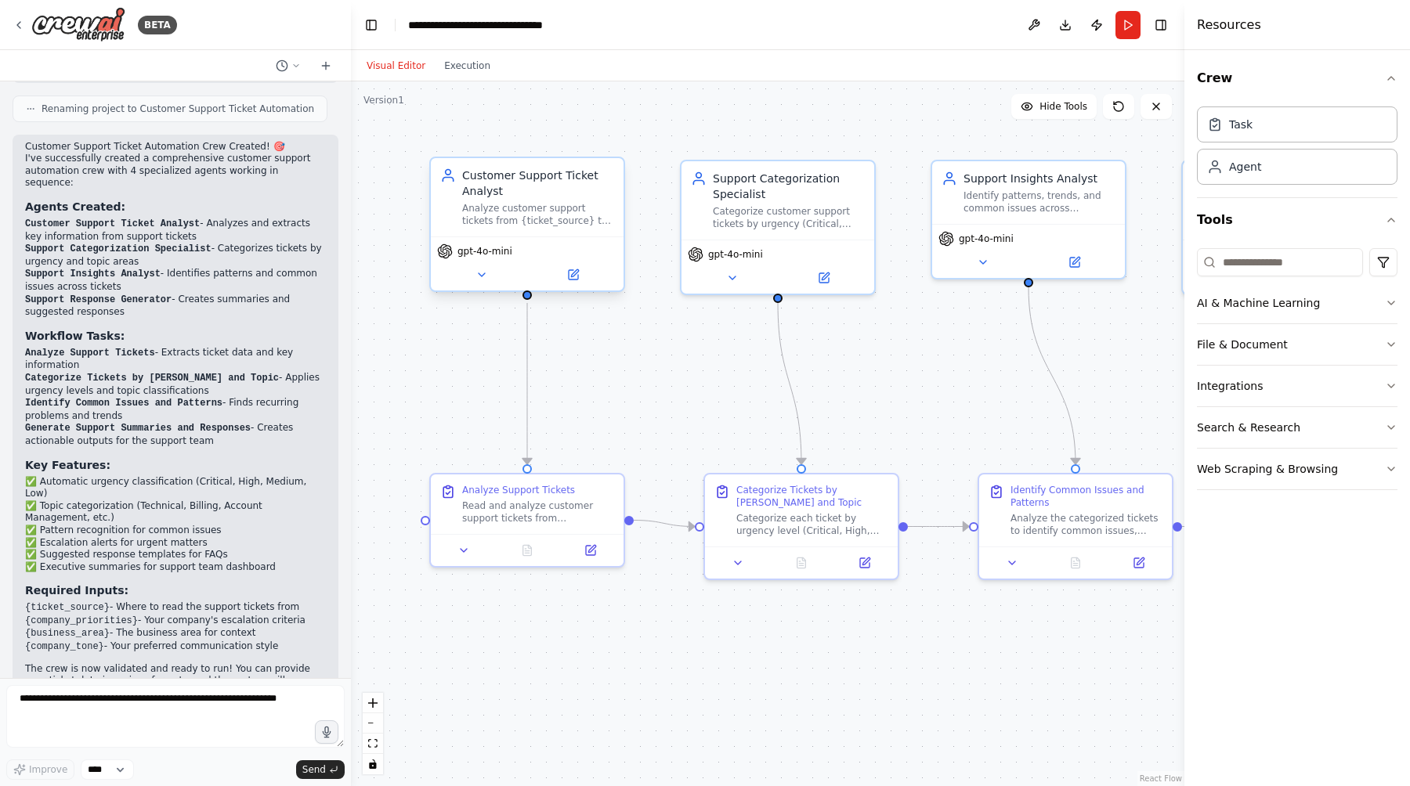
click at [552, 187] on div "Customer Support Ticket Analyst" at bounding box center [538, 183] width 152 height 31
click at [574, 276] on icon at bounding box center [573, 274] width 9 height 9
click at [518, 500] on div "Read and analyze customer support tickets from {ticket_source}. Extract key inf…" at bounding box center [538, 509] width 152 height 25
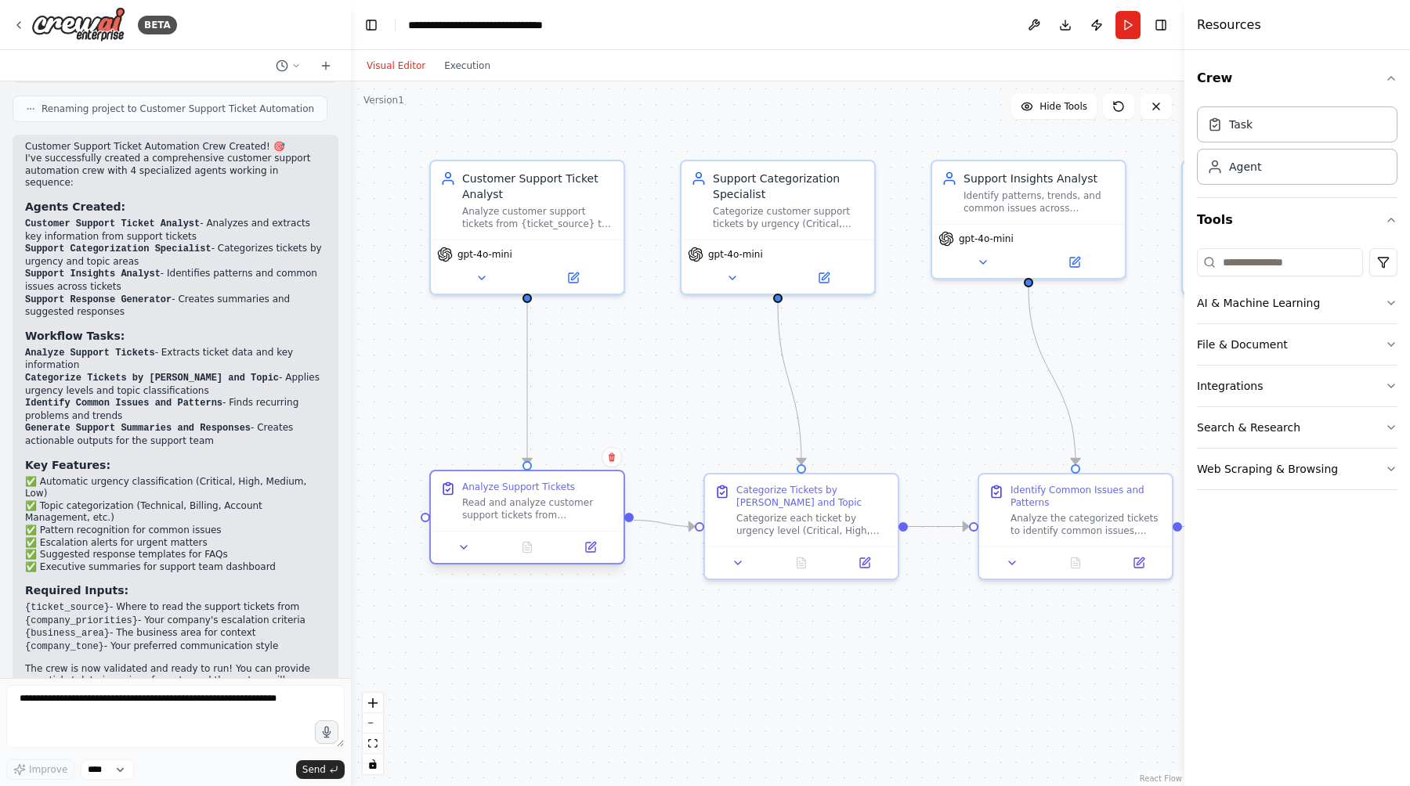
click at [518, 500] on div "Read and analyze customer support tickets from {ticket_source}. Extract key inf…" at bounding box center [538, 509] width 152 height 25
click at [468, 550] on icon at bounding box center [463, 547] width 13 height 13
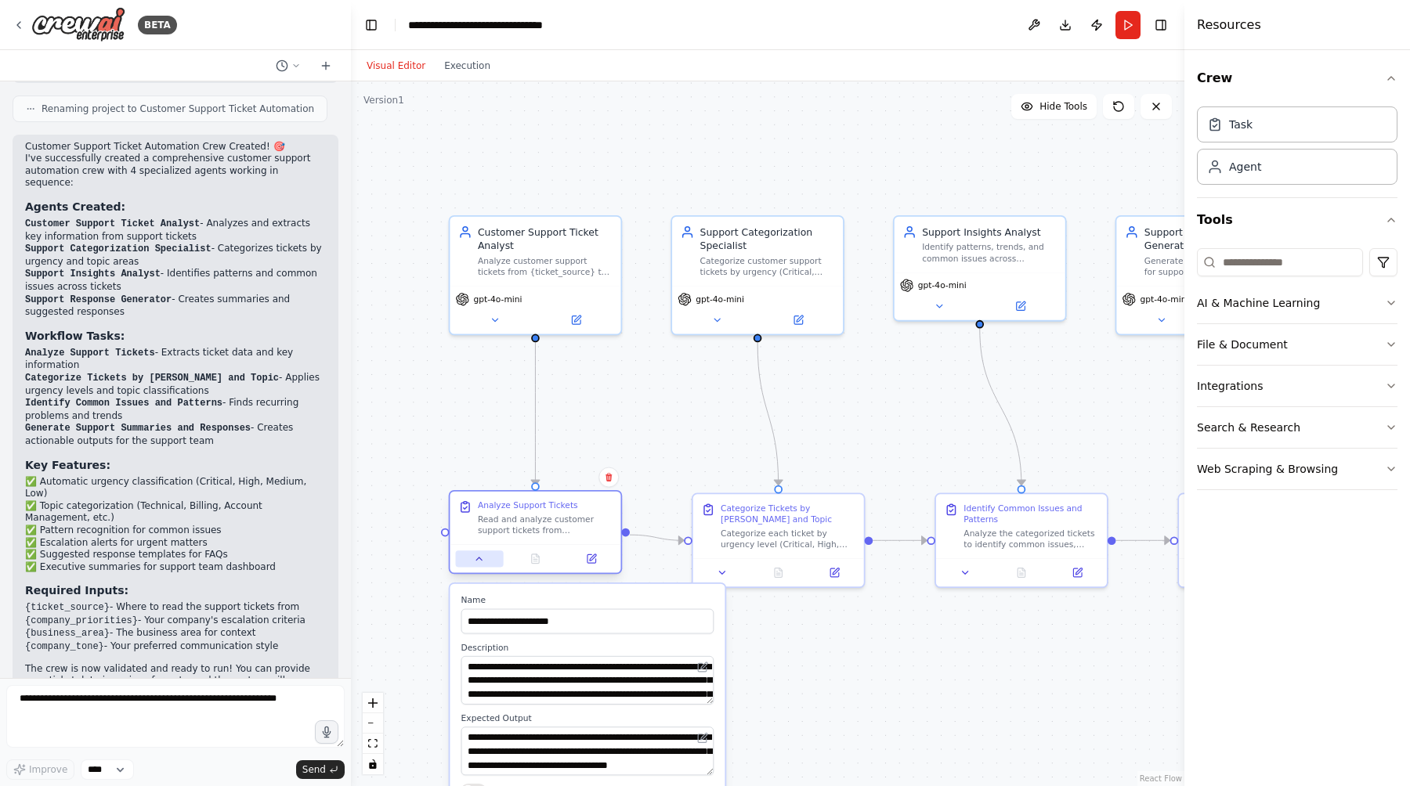
click at [482, 558] on icon at bounding box center [479, 559] width 11 height 11
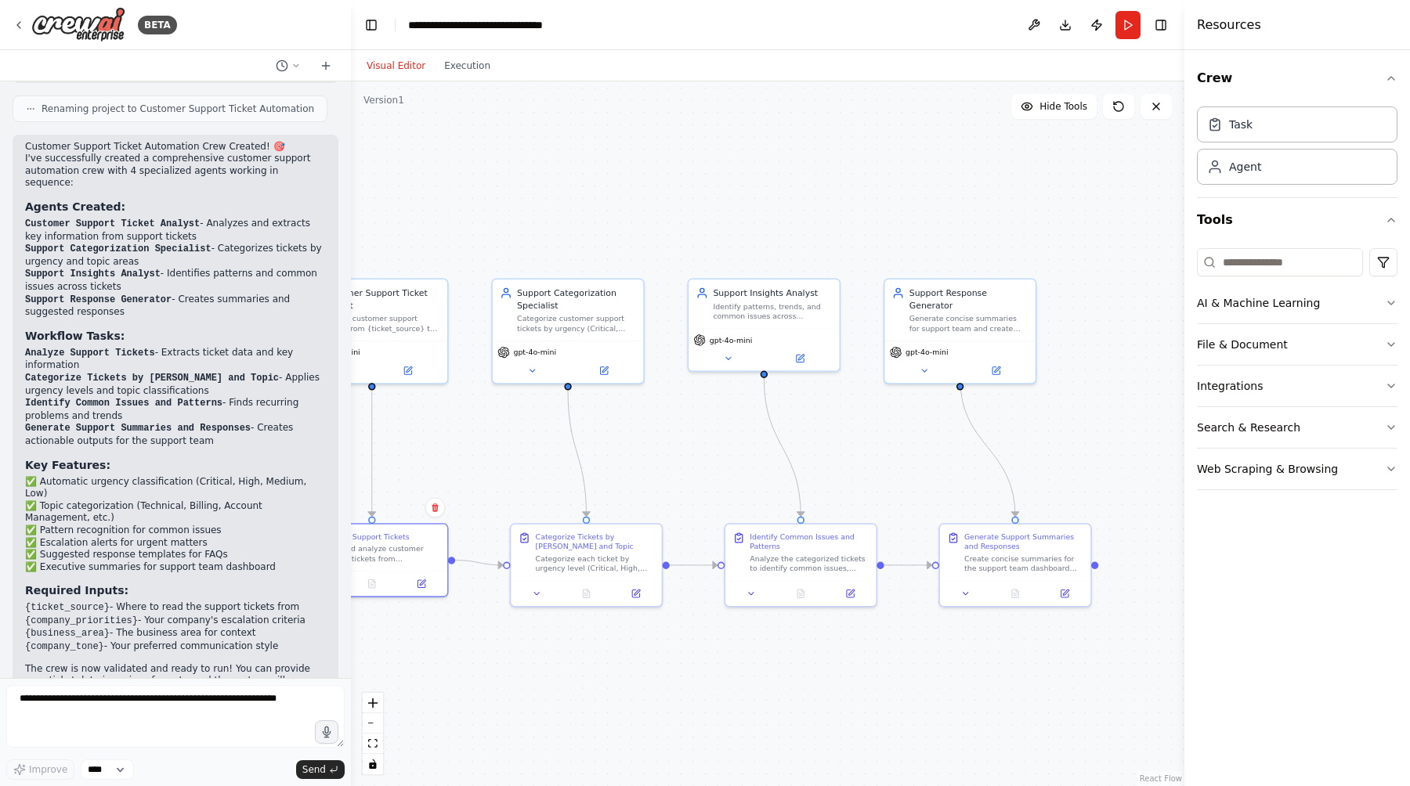
drag, startPoint x: 967, startPoint y: 423, endPoint x: 747, endPoint y: 473, distance: 225.7
click at [747, 473] on div ".deletable-edge-delete-btn { width: 20px; height: 20px; border: 0px solid #ffff…" at bounding box center [767, 433] width 833 height 705
click at [1284, 305] on button "AI & Machine Learning" at bounding box center [1297, 303] width 201 height 41
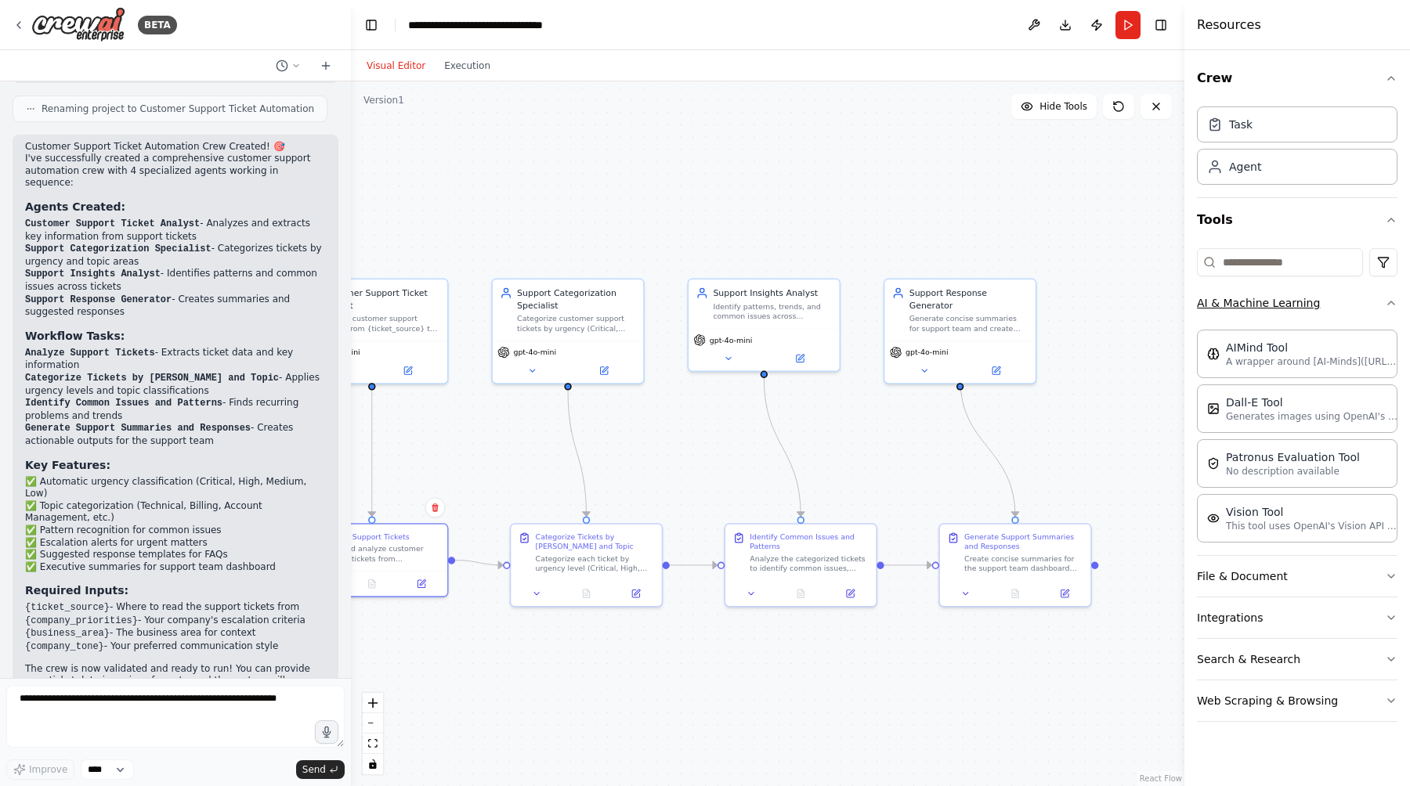
click at [1284, 305] on button "AI & Machine Learning" at bounding box center [1297, 303] width 201 height 41
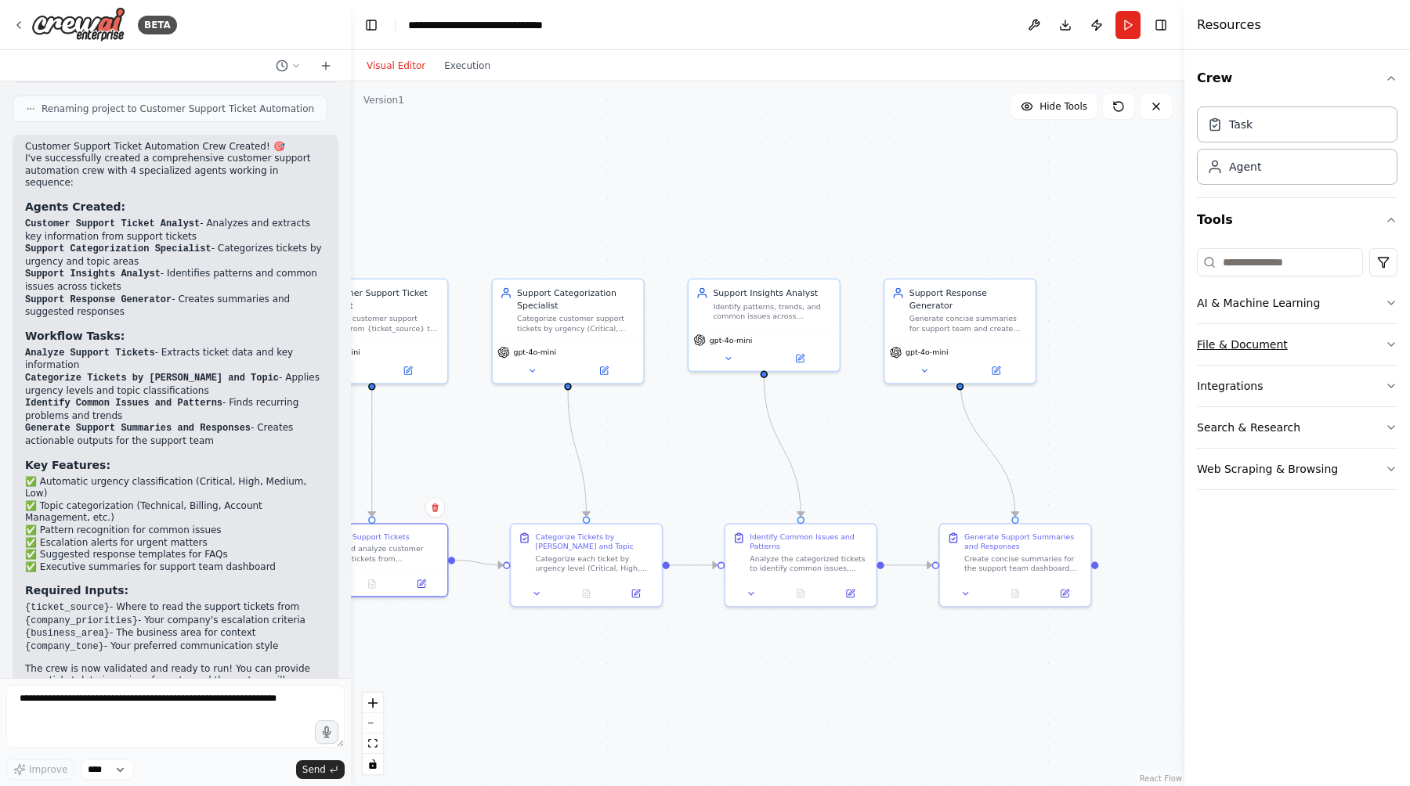
click at [1284, 341] on button "File & Document" at bounding box center [1297, 344] width 201 height 41
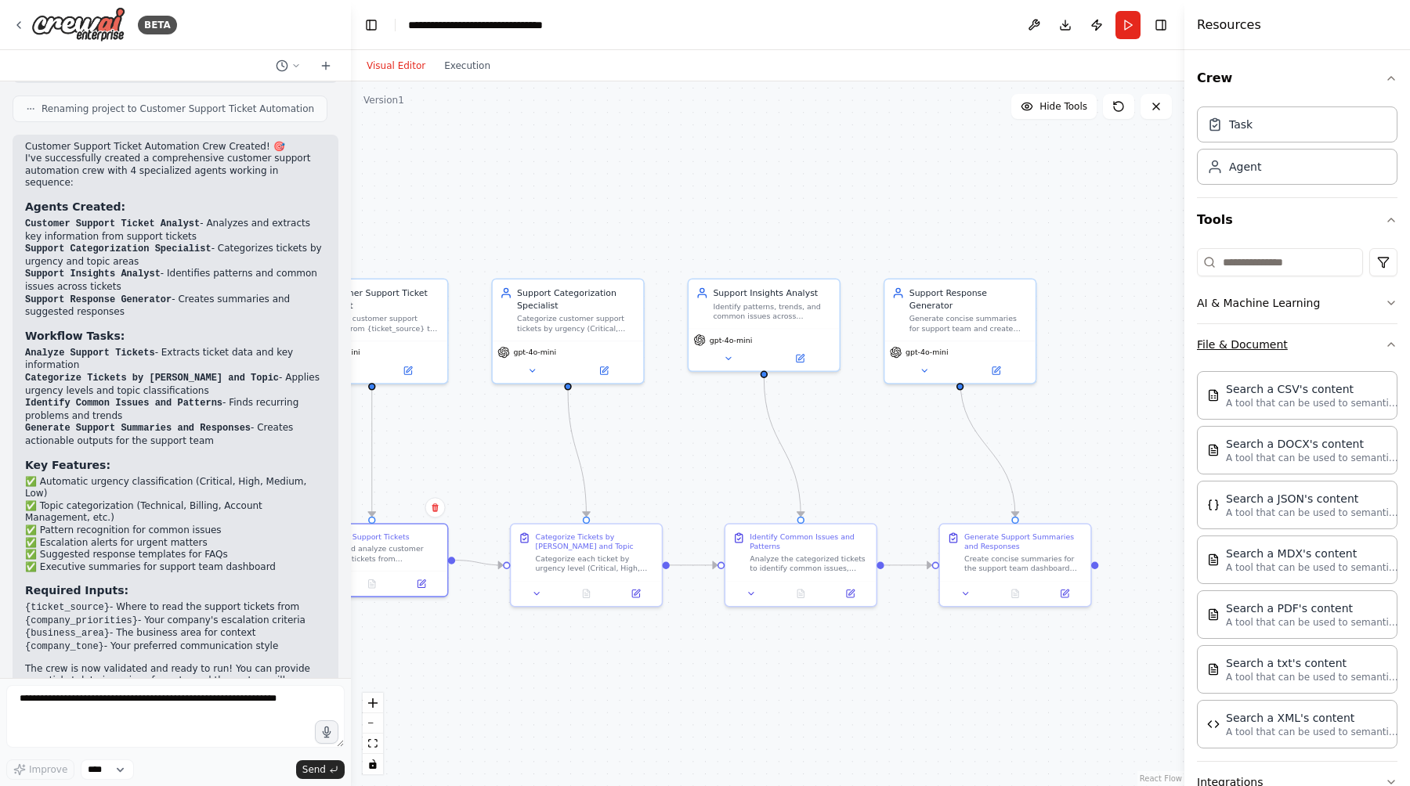
scroll to position [125, 0]
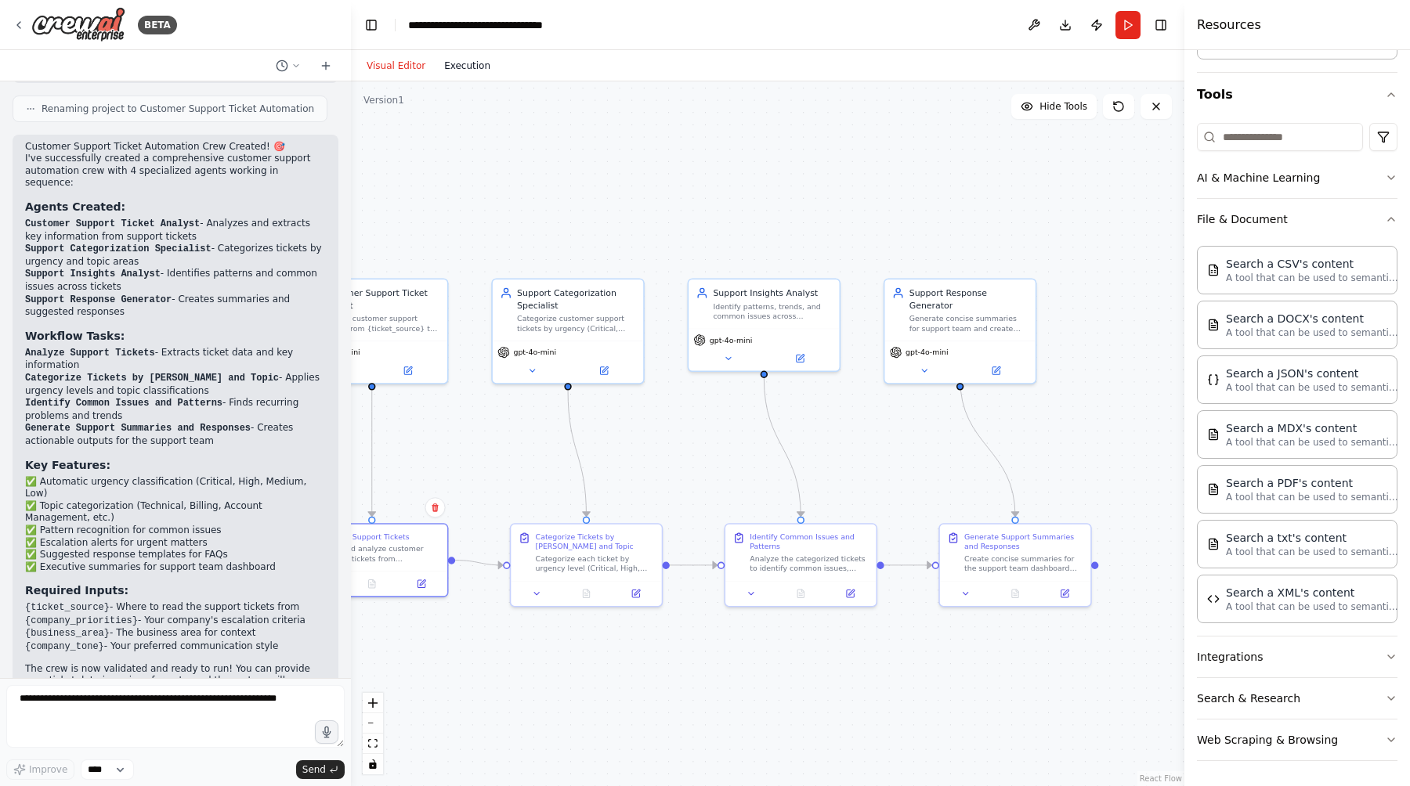
click at [470, 59] on button "Execution" at bounding box center [467, 65] width 65 height 19
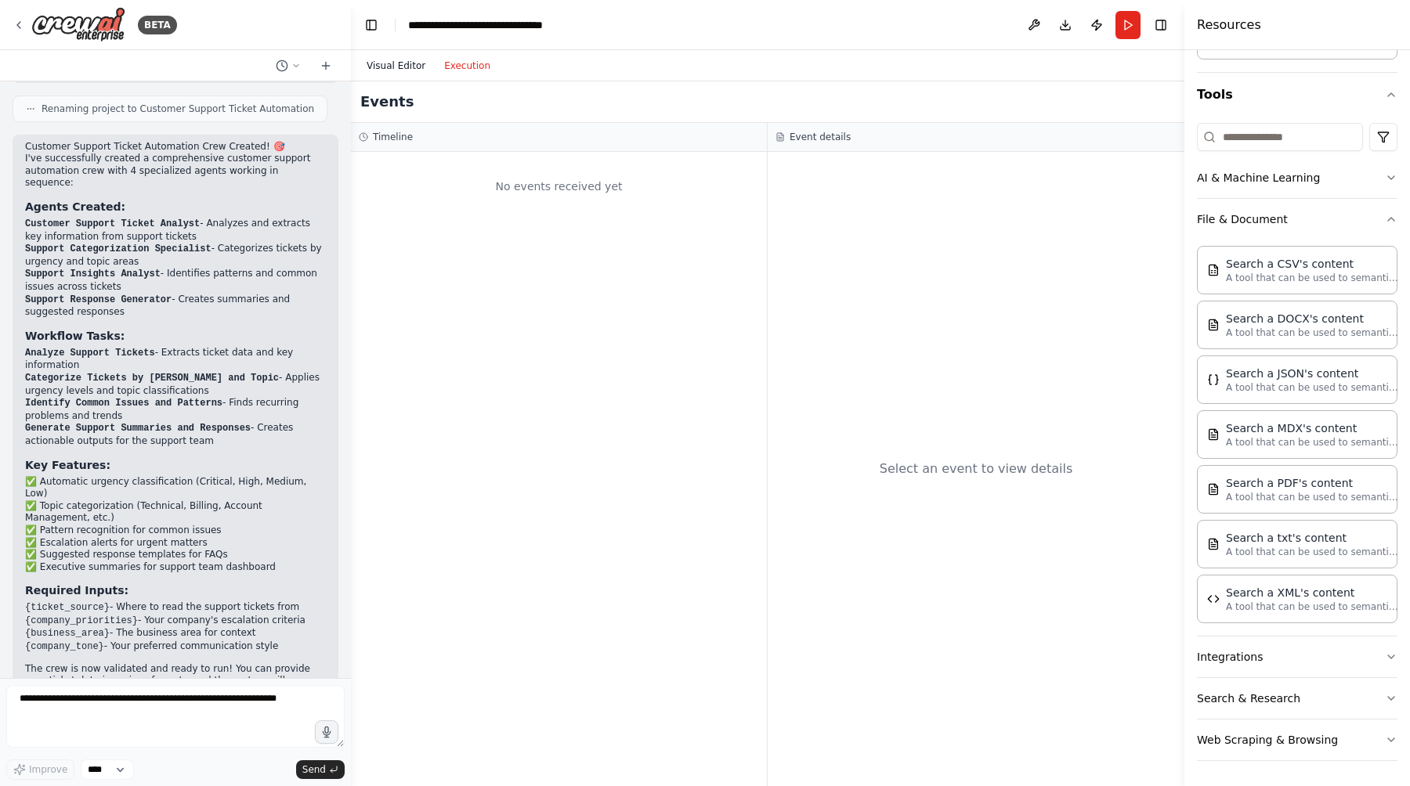
click at [400, 66] on button "Visual Editor" at bounding box center [396, 65] width 78 height 19
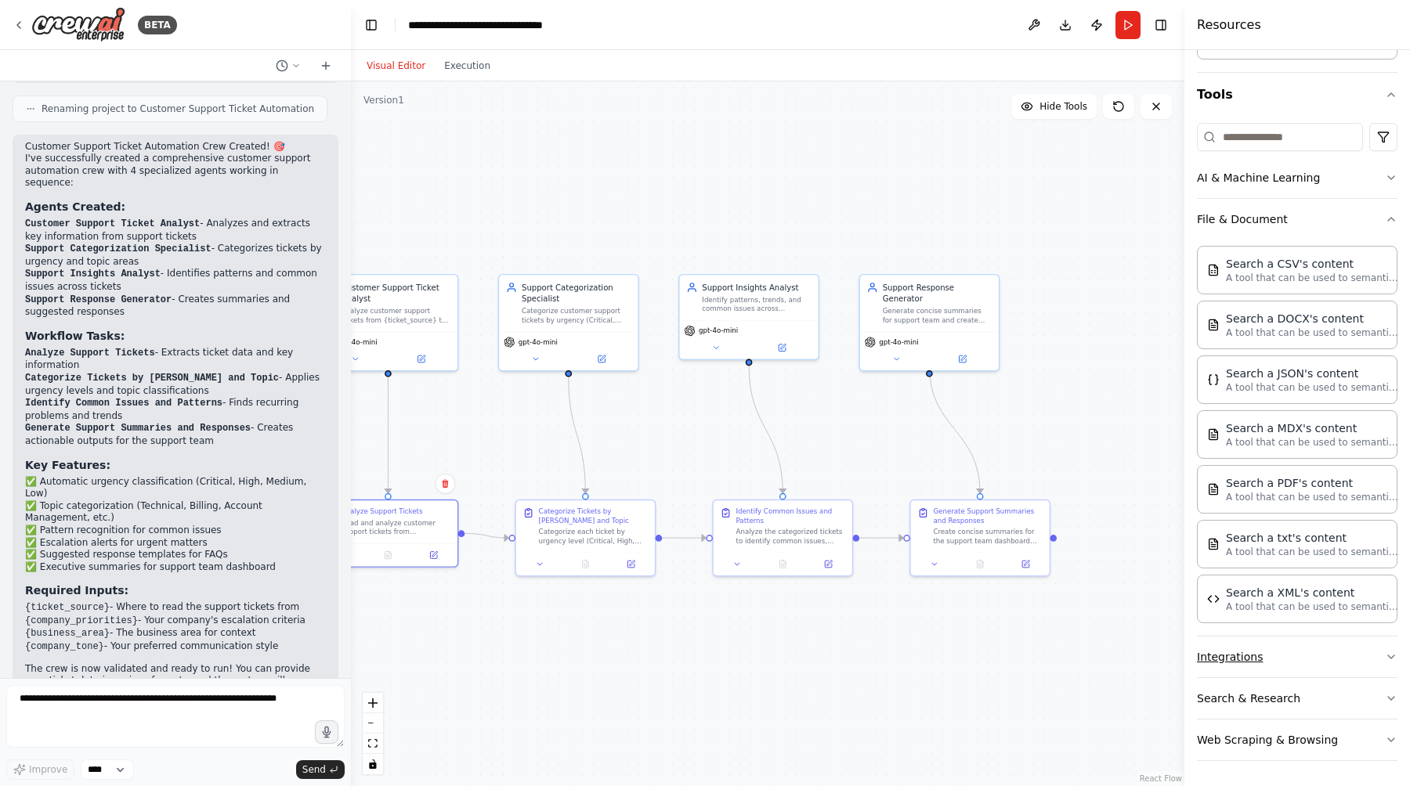
click at [1254, 666] on button "Integrations" at bounding box center [1297, 657] width 201 height 41
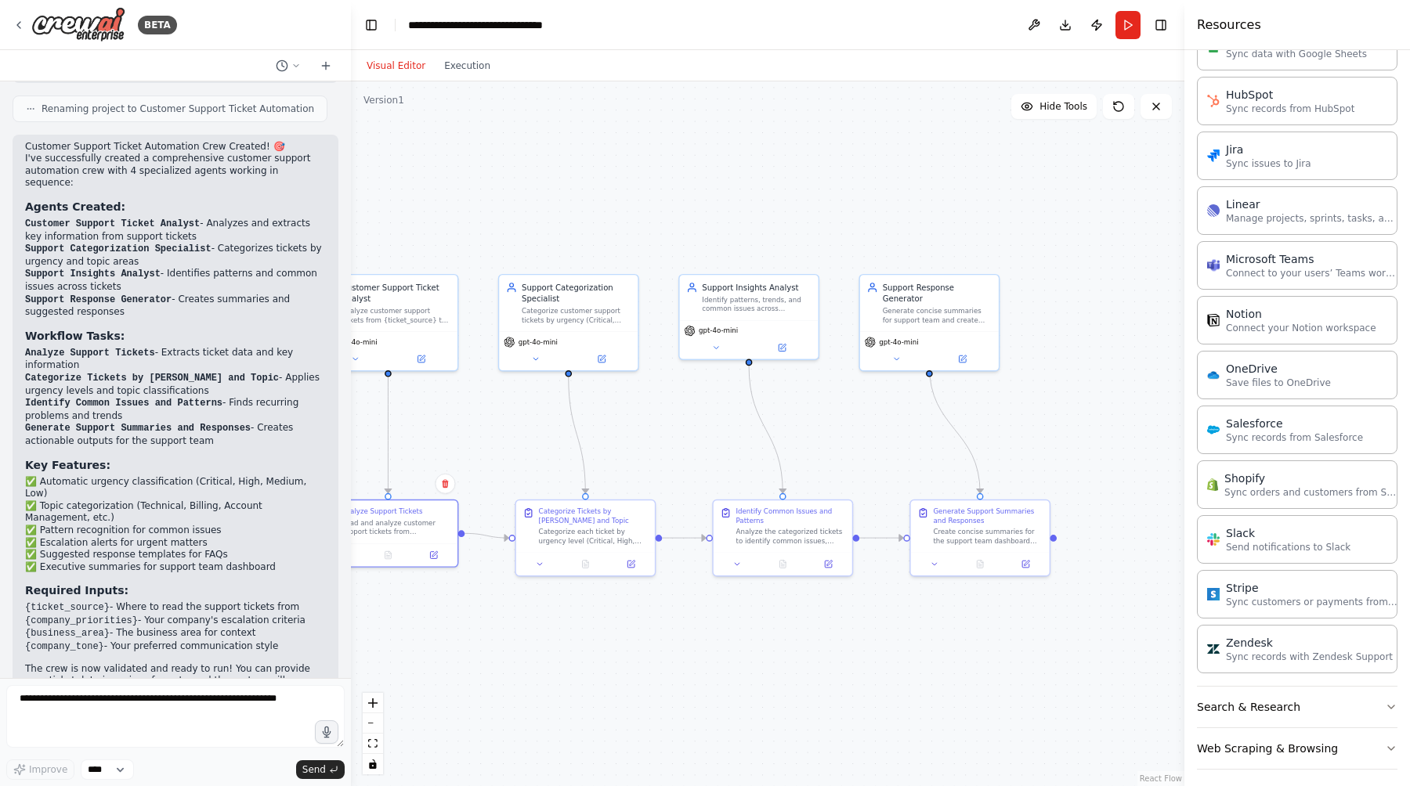
scroll to position [1234, 0]
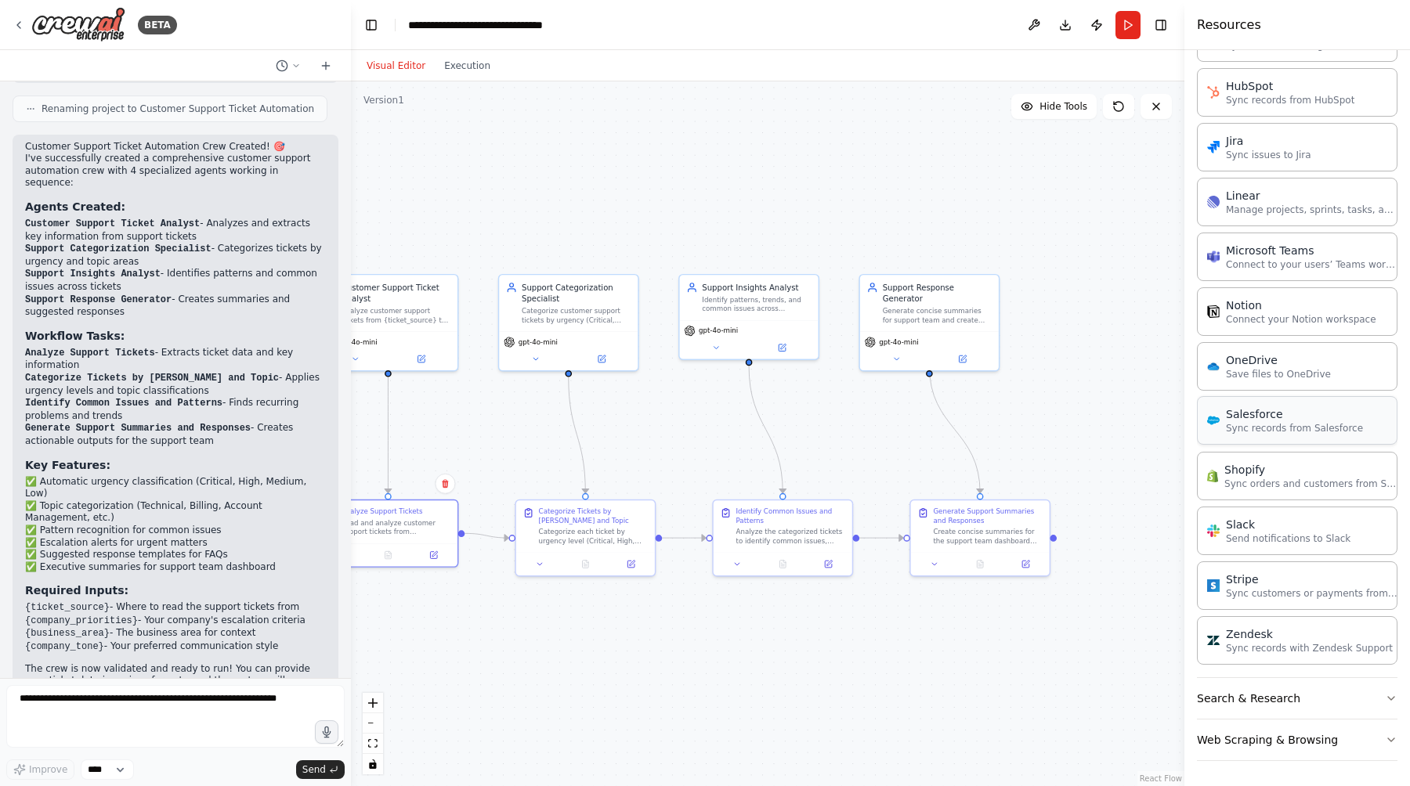
click at [1255, 419] on div "Salesforce" at bounding box center [1294, 414] width 137 height 16
click at [570, 215] on div "Sync records from Salesforce" at bounding box center [531, 219] width 112 height 9
click at [582, 184] on button at bounding box center [580, 178] width 20 height 20
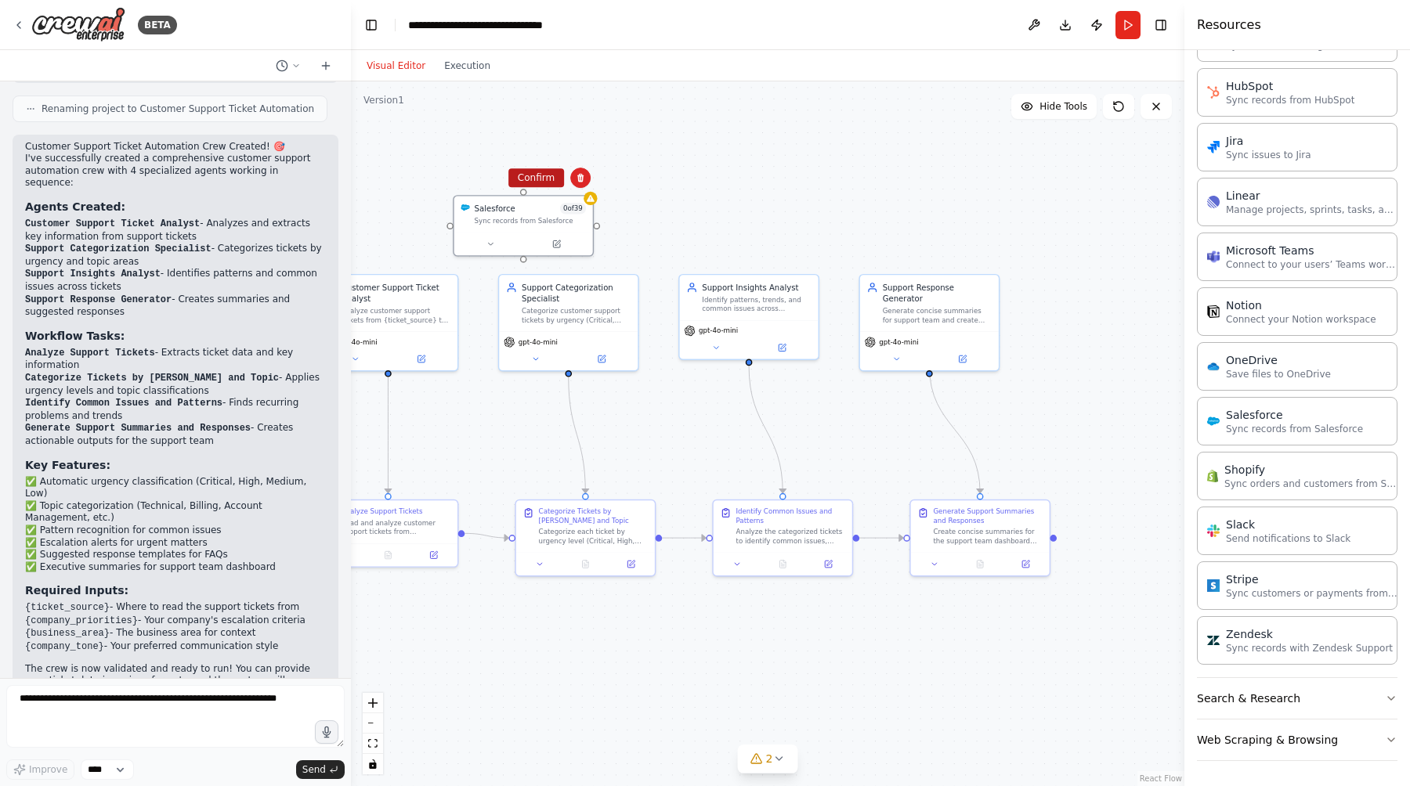
click at [547, 178] on button "Confirm" at bounding box center [536, 177] width 56 height 19
